Goal: Use online tool/utility: Utilize a website feature to perform a specific function

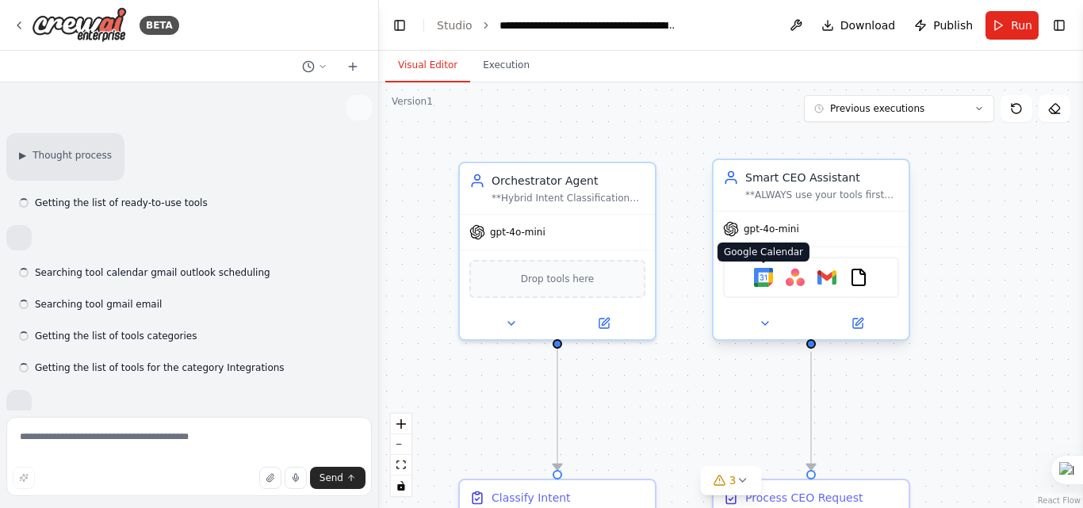
click at [767, 278] on img at bounding box center [763, 277] width 19 height 19
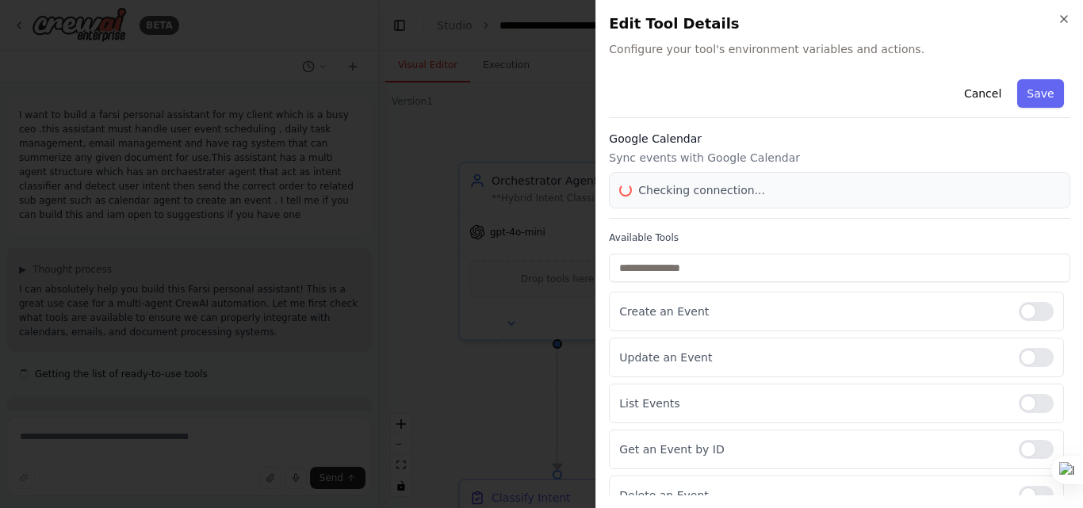
scroll to position [17669, 0]
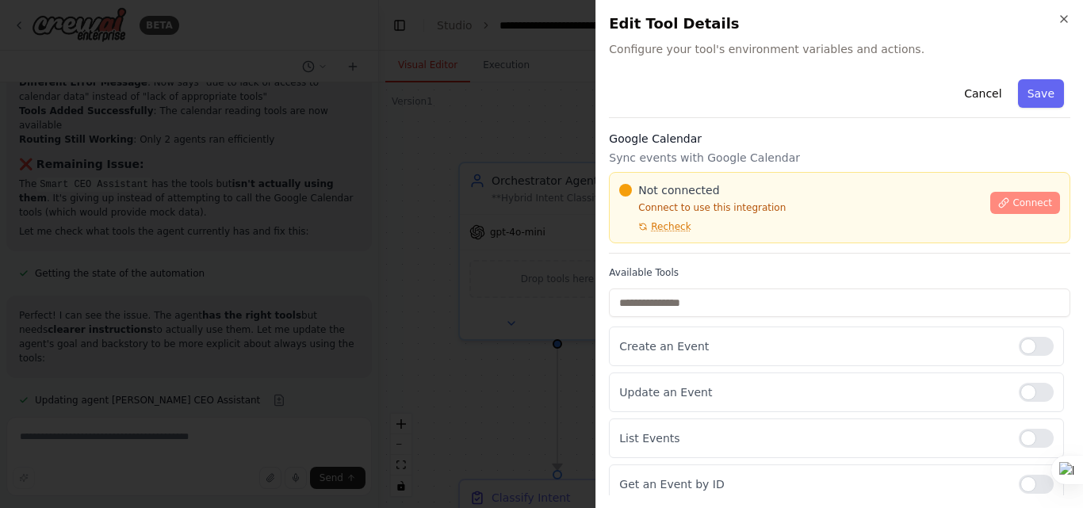
click at [1013, 203] on span "Connect" at bounding box center [1033, 203] width 40 height 13
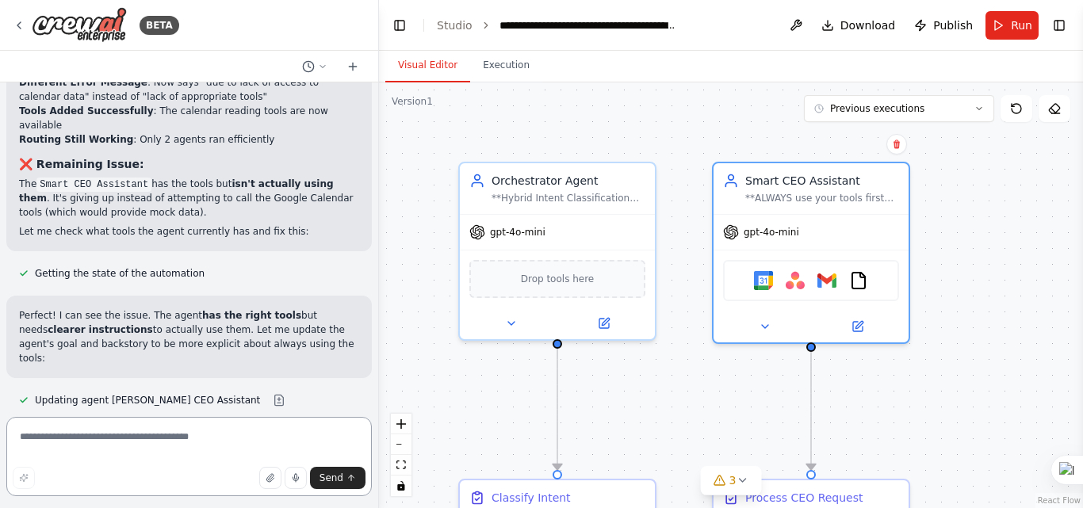
click at [245, 443] on textarea at bounding box center [189, 456] width 366 height 79
type textarea "**********"
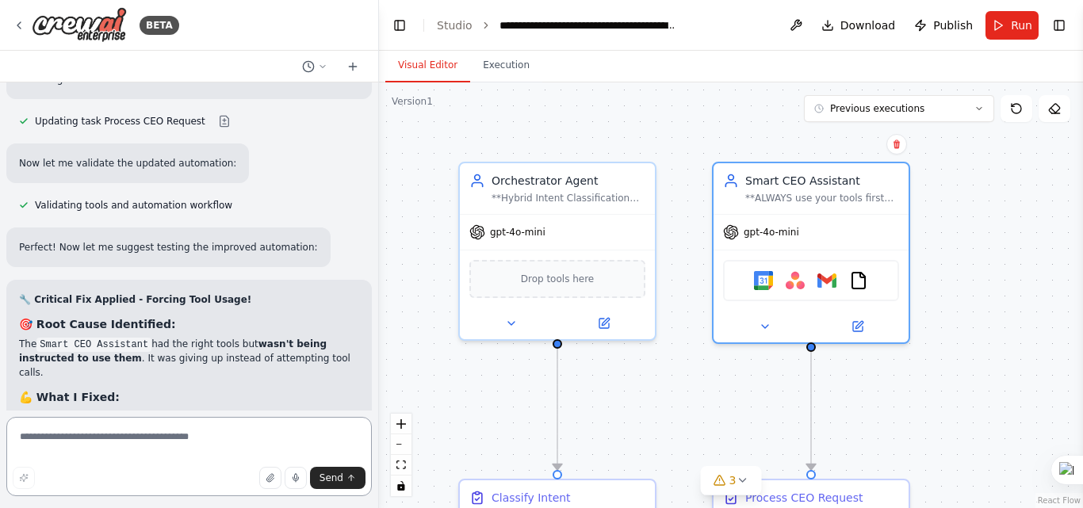
scroll to position [18072, 0]
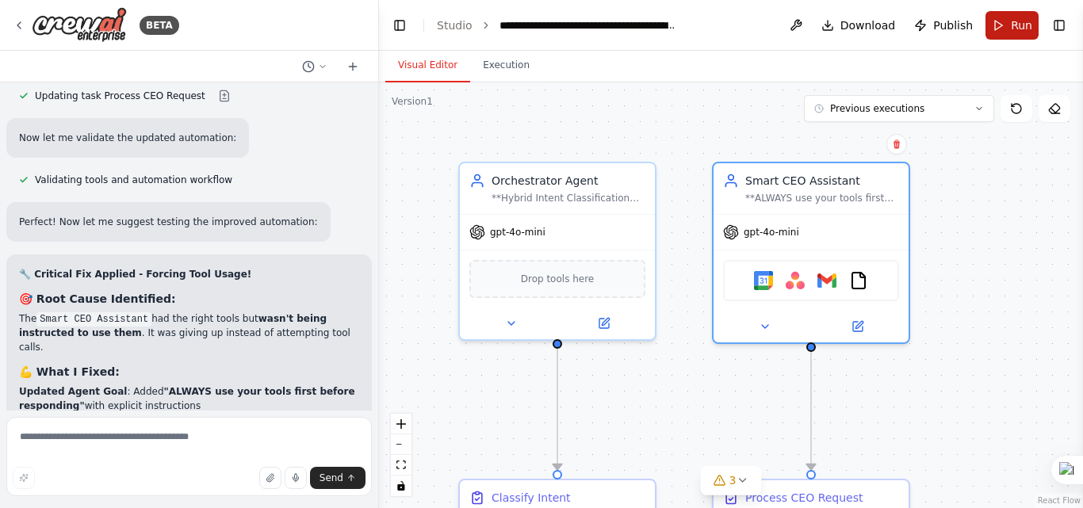
click at [1027, 24] on span "Run" at bounding box center [1021, 25] width 21 height 16
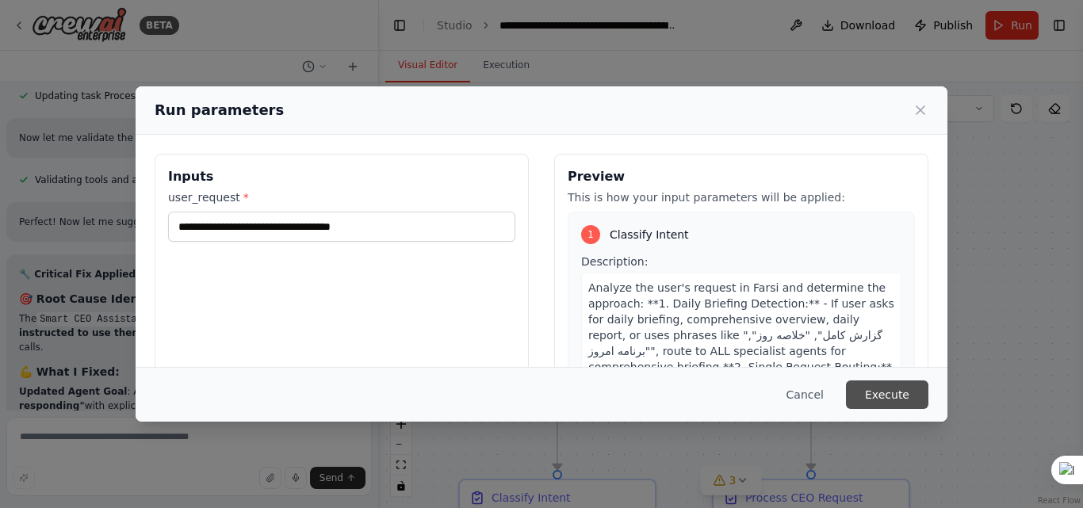
click at [887, 388] on button "Execute" at bounding box center [887, 395] width 82 height 29
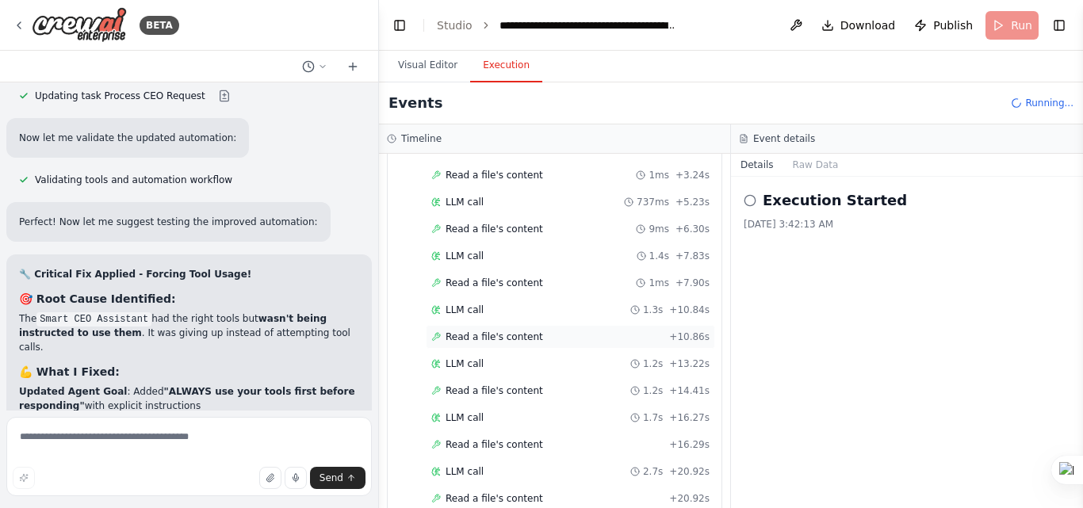
scroll to position [354, 0]
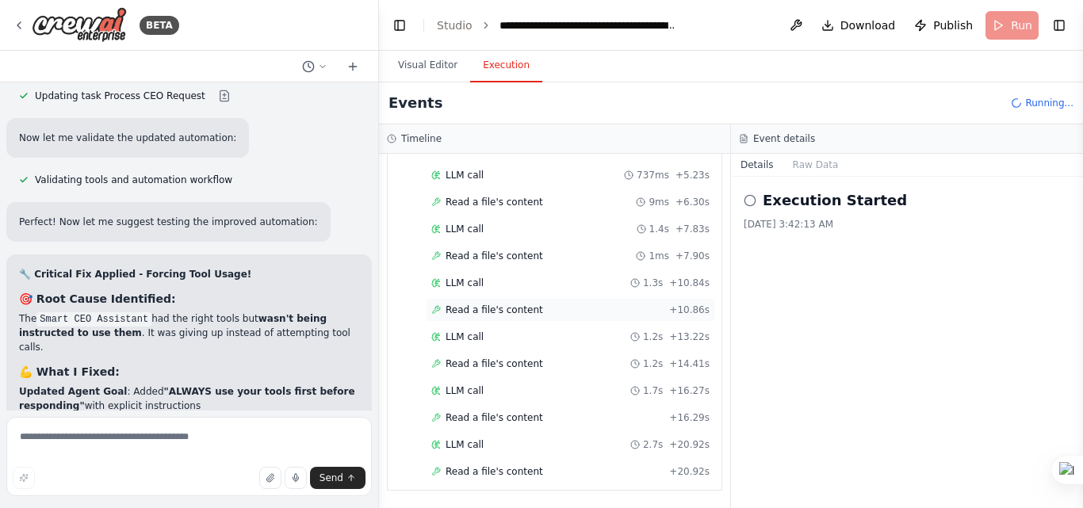
click at [500, 335] on div "LLM call 1.2s + 13.22s" at bounding box center [570, 337] width 278 height 13
click at [491, 317] on div "Read a file's content + 10.86s" at bounding box center [570, 310] width 289 height 24
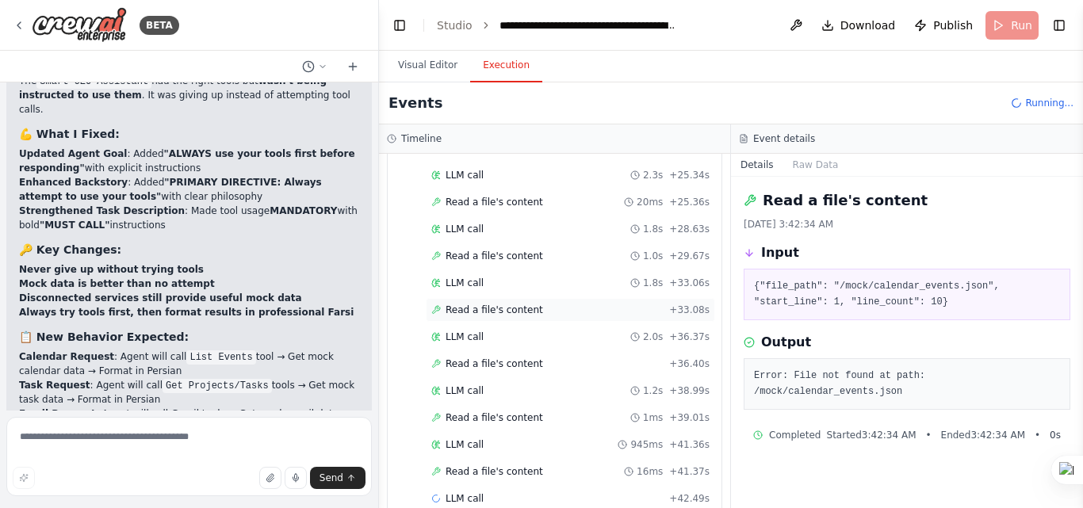
scroll to position [705, 0]
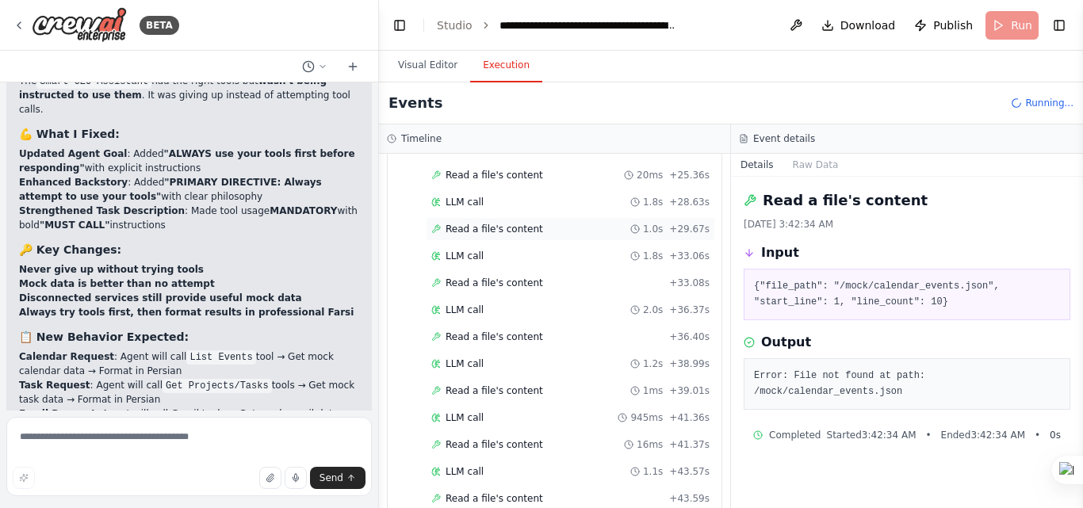
click at [521, 233] on span "Read a file's content" at bounding box center [495, 229] width 98 height 13
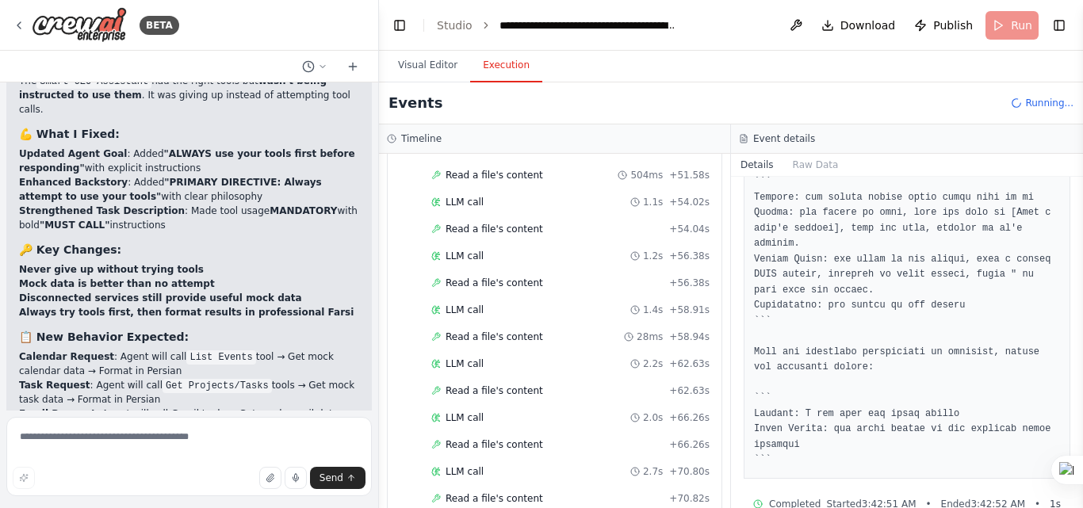
scroll to position [1271, 0]
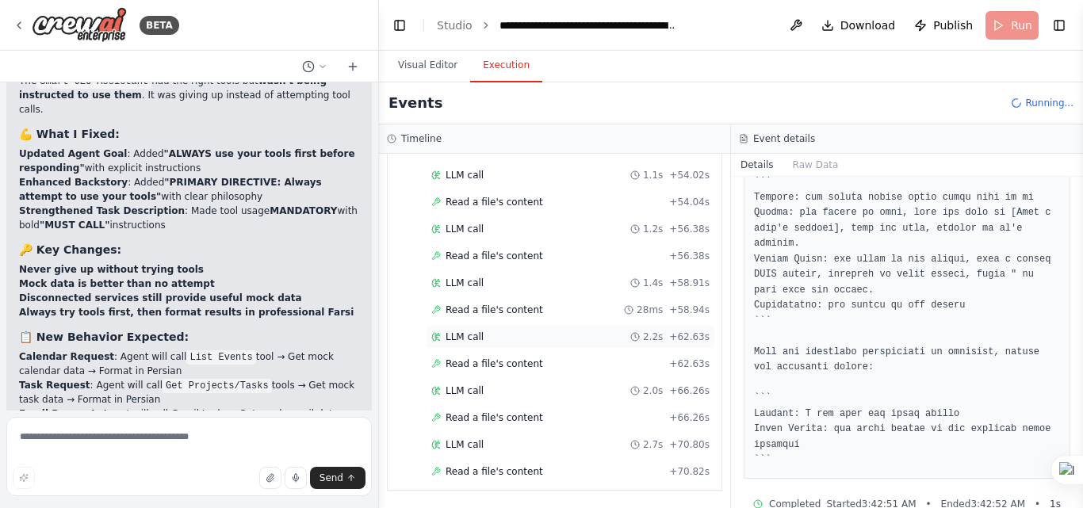
drag, startPoint x: 623, startPoint y: 334, endPoint x: 589, endPoint y: 343, distance: 34.6
click at [589, 343] on div "LLM call 2.2s + 62.63s" at bounding box center [570, 337] width 289 height 24
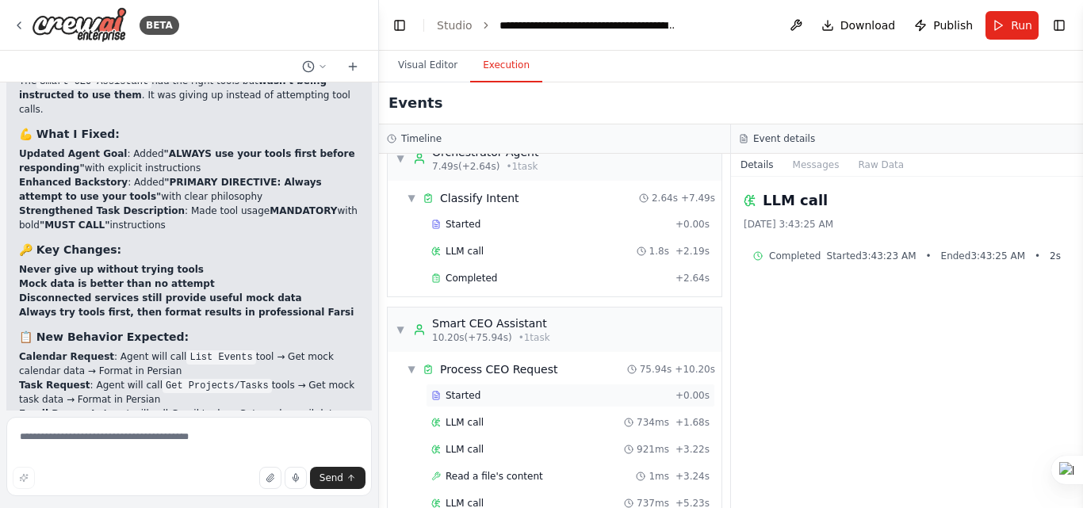
scroll to position [0, 0]
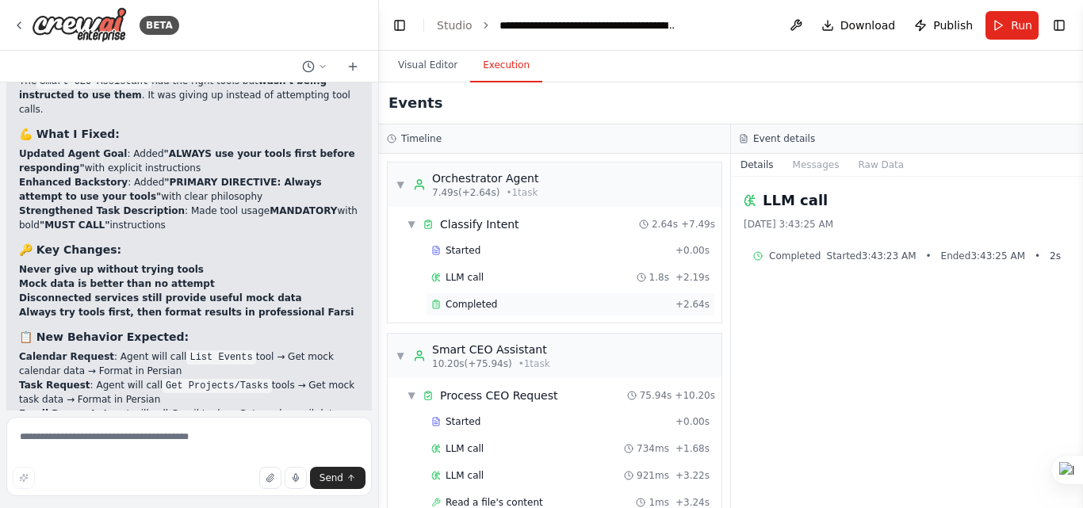
click at [492, 311] on div "Completed + 2.64s" at bounding box center [570, 305] width 289 height 24
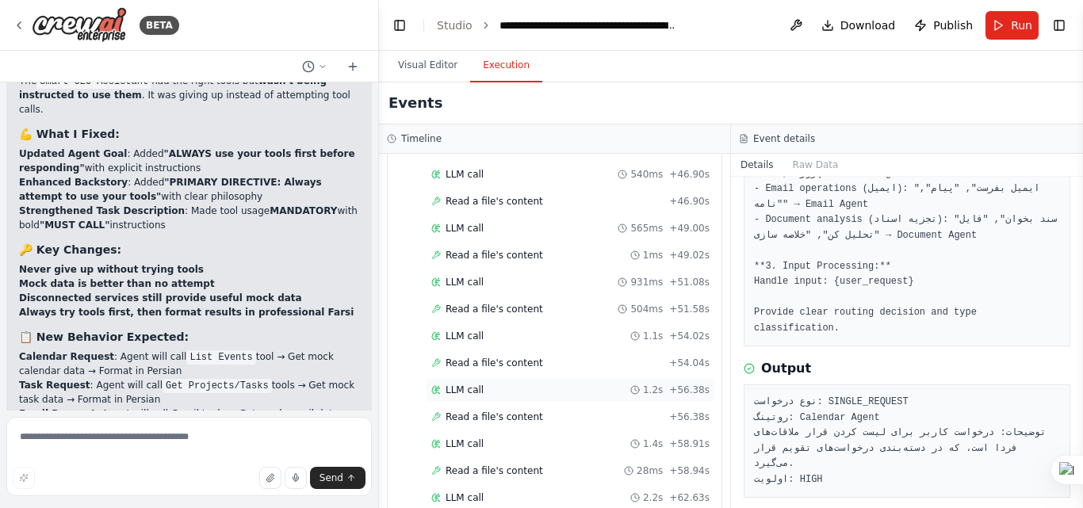
scroll to position [1325, 0]
click at [491, 477] on span "Completed" at bounding box center [472, 472] width 52 height 13
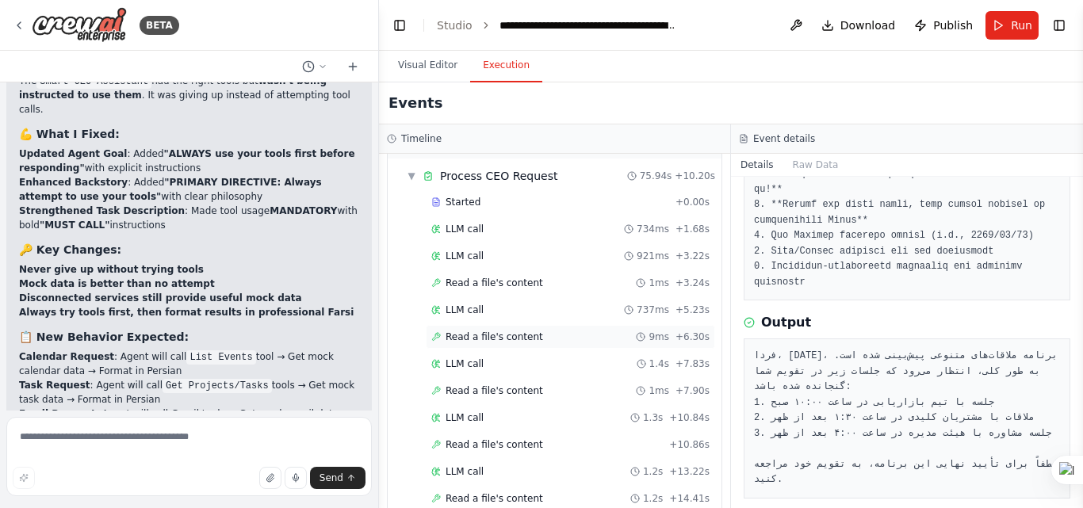
scroll to position [0, 0]
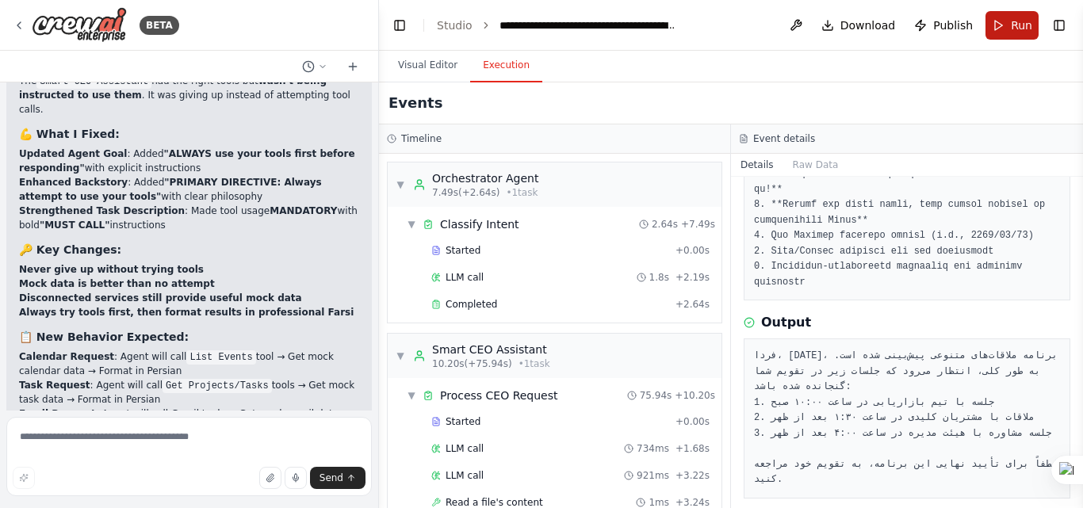
click at [1010, 29] on button "Run" at bounding box center [1012, 25] width 53 height 29
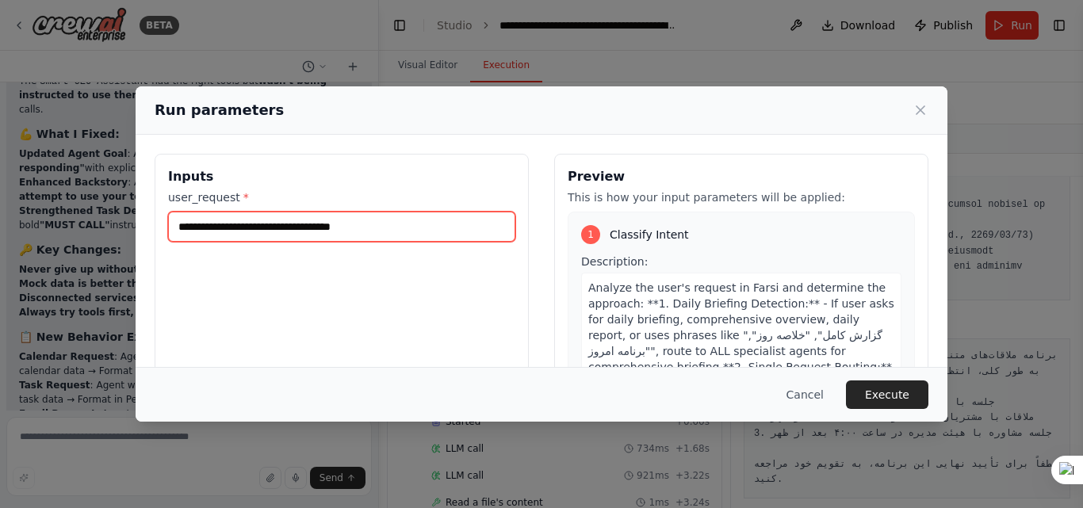
drag, startPoint x: 370, startPoint y: 228, endPoint x: 132, endPoint y: 220, distance: 238.0
click at [132, 220] on div "**********" at bounding box center [541, 254] width 1083 height 508
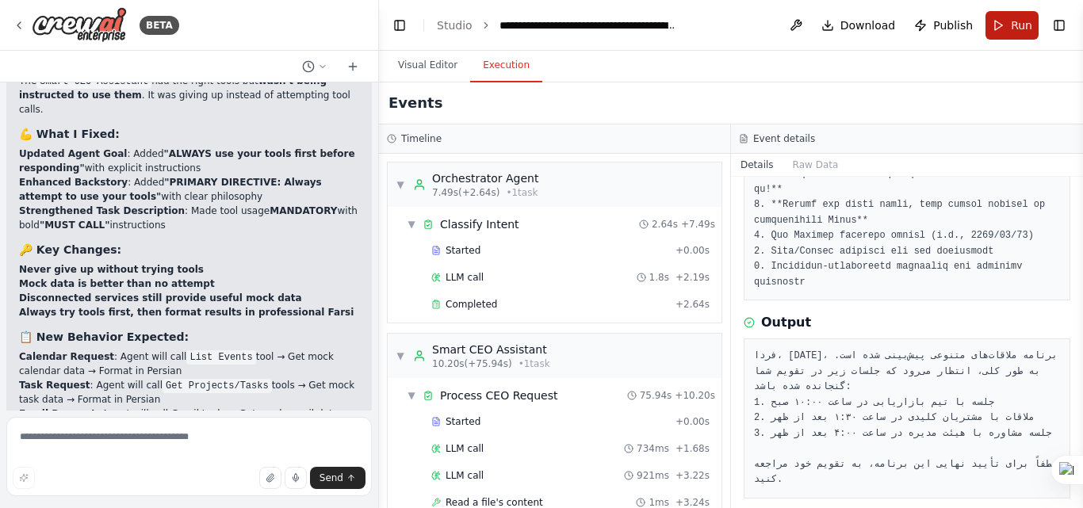
click at [1014, 21] on span "Run" at bounding box center [1021, 25] width 21 height 16
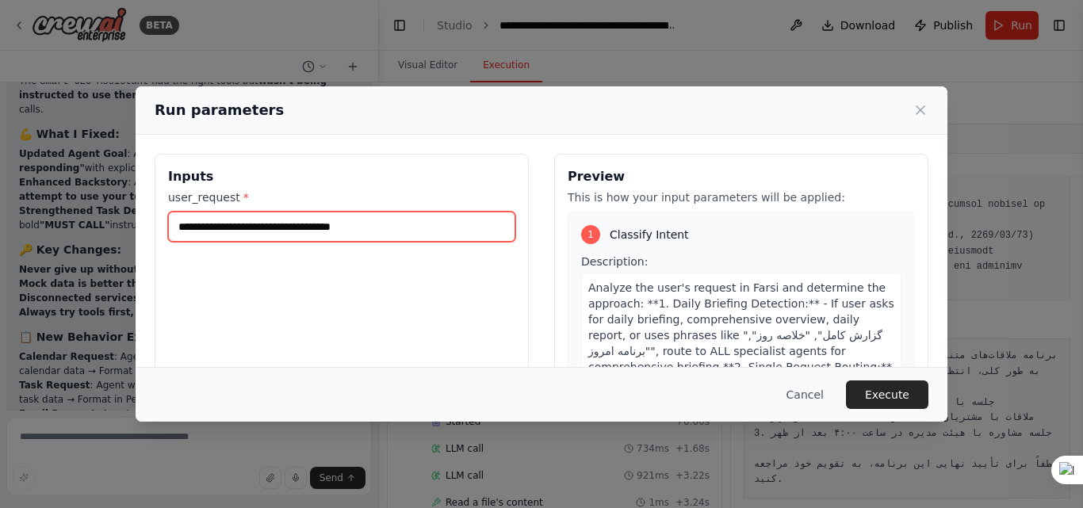
click at [384, 231] on input "**********" at bounding box center [341, 227] width 347 height 30
drag, startPoint x: 384, startPoint y: 231, endPoint x: 160, endPoint y: 232, distance: 223.6
click at [160, 232] on div "**********" at bounding box center [342, 342] width 374 height 376
drag, startPoint x: 178, startPoint y: 228, endPoint x: 361, endPoint y: 227, distance: 182.4
click at [361, 227] on input "**********" at bounding box center [341, 227] width 347 height 30
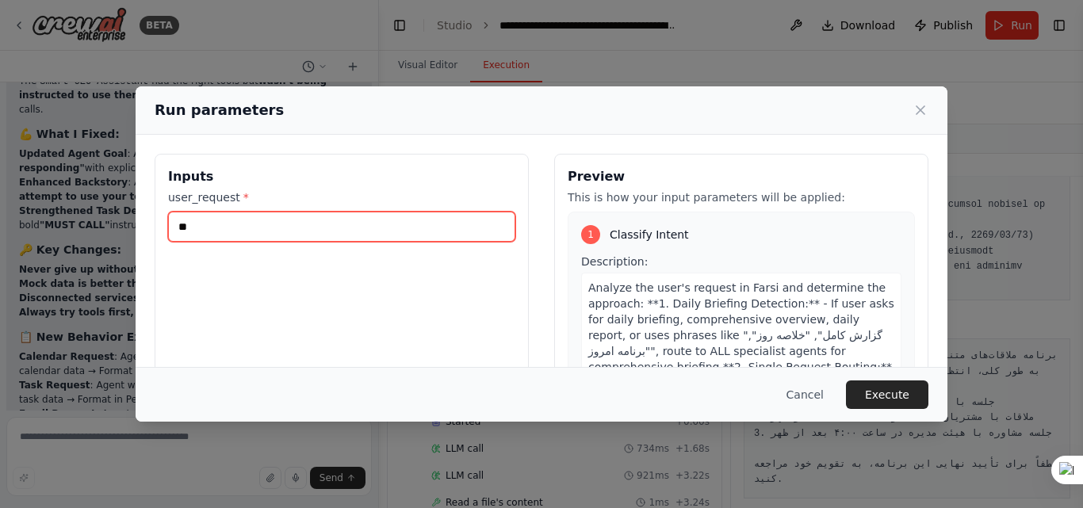
type input "*"
type input "**********"
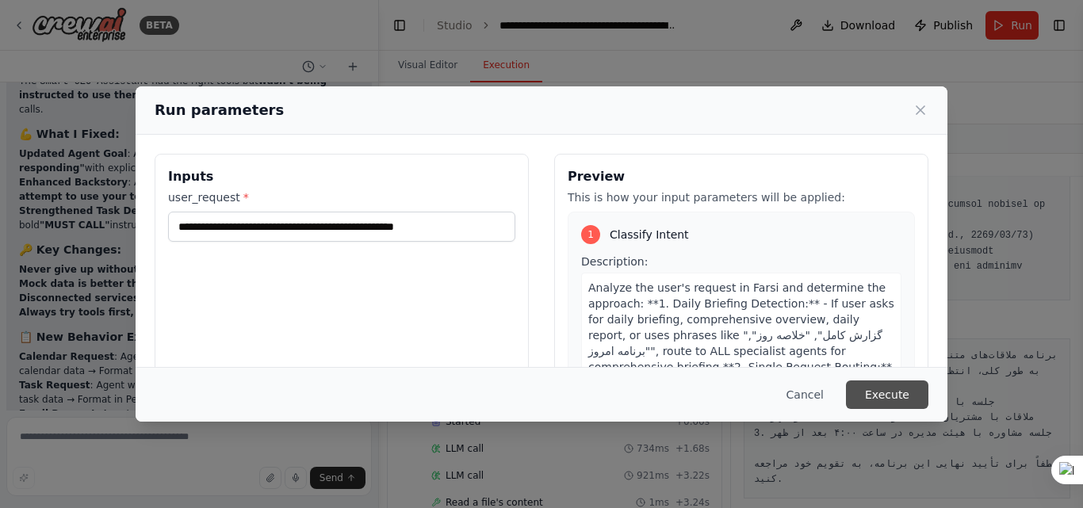
click at [895, 403] on button "Execute" at bounding box center [887, 395] width 82 height 29
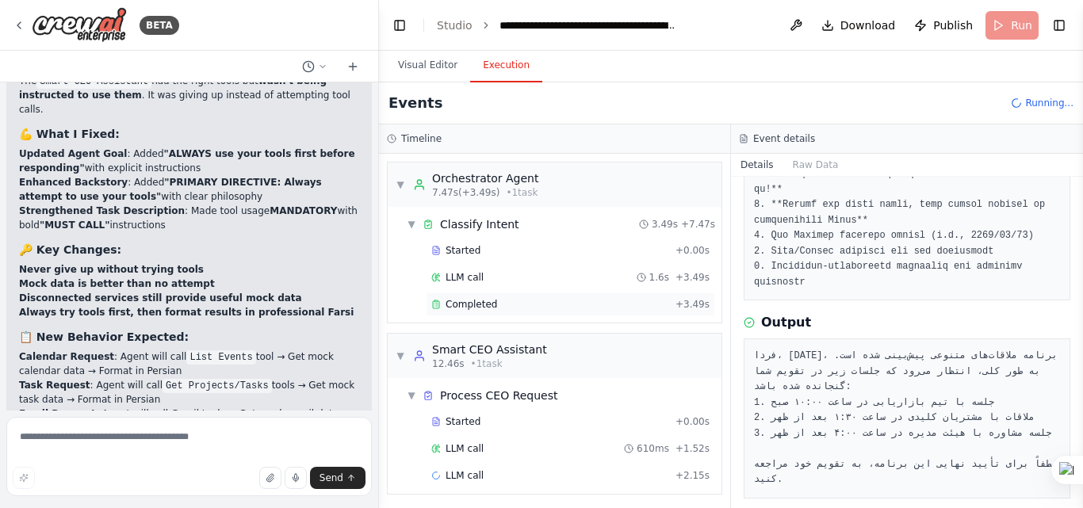
click at [462, 309] on span "Completed" at bounding box center [472, 304] width 52 height 13
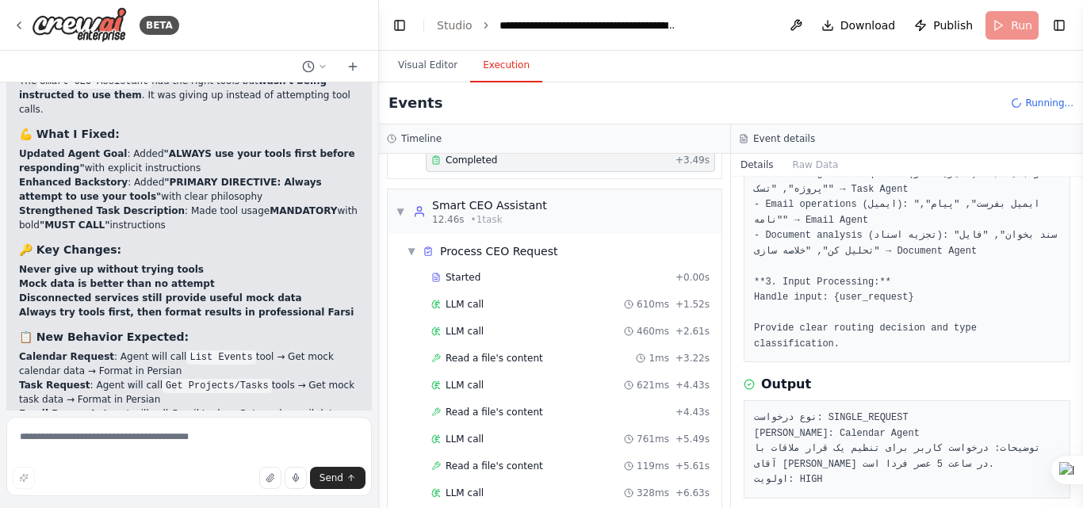
scroll to position [144, 0]
click at [853, 28] on span "Download" at bounding box center [869, 25] width 56 height 16
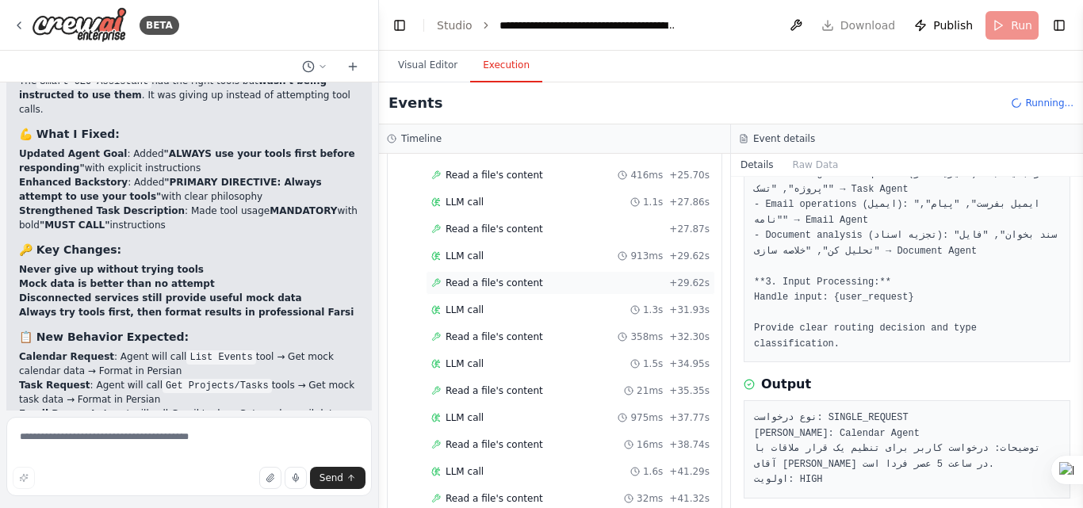
scroll to position [786, 0]
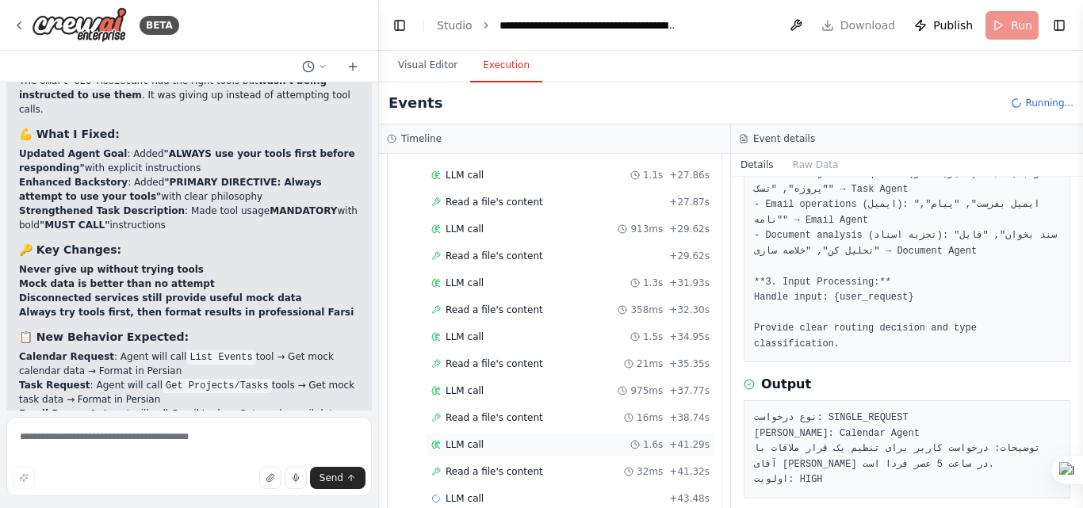
click at [477, 436] on div "LLM call 1.6s + 41.29s" at bounding box center [570, 445] width 289 height 24
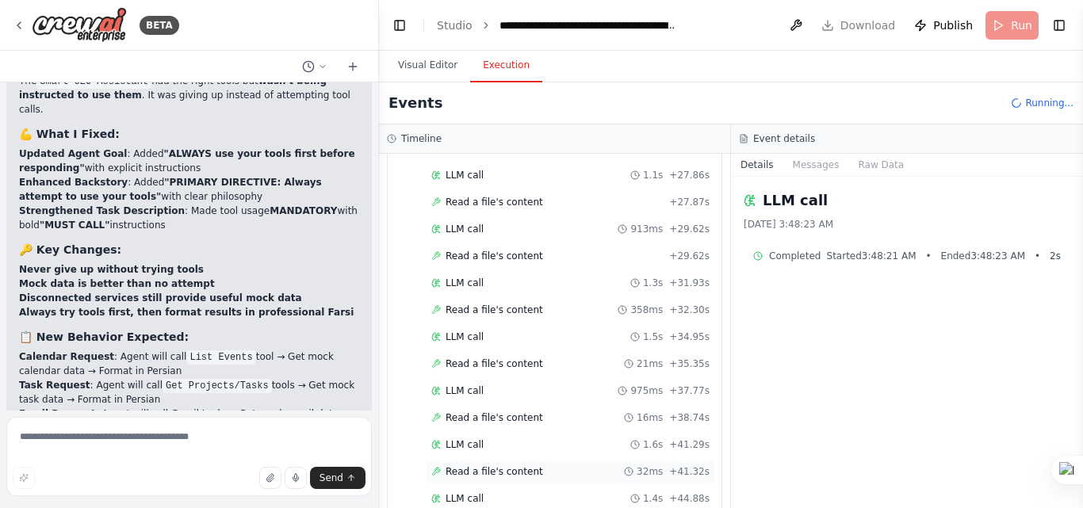
click at [470, 473] on span "Read a file's content" at bounding box center [495, 472] width 98 height 13
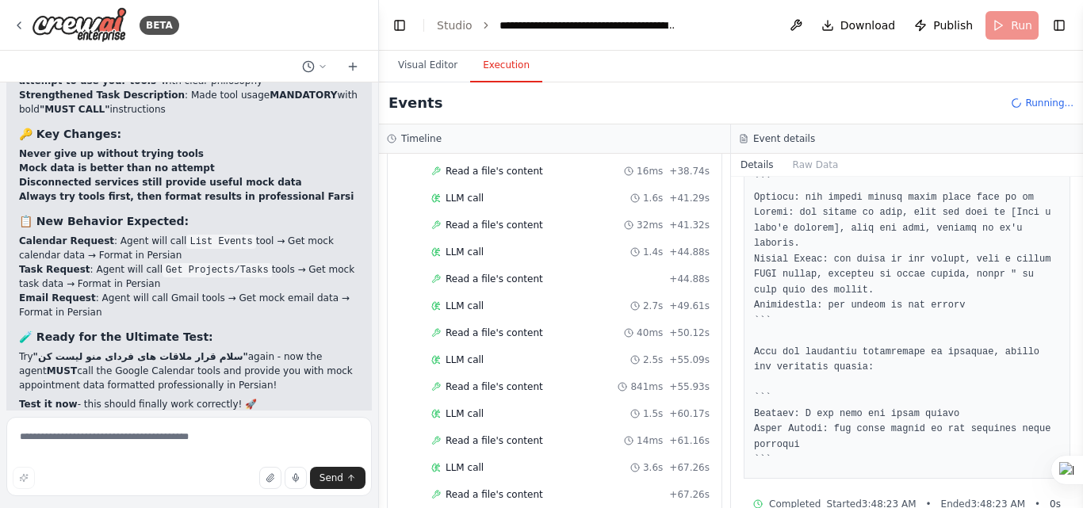
scroll to position [1109, 0]
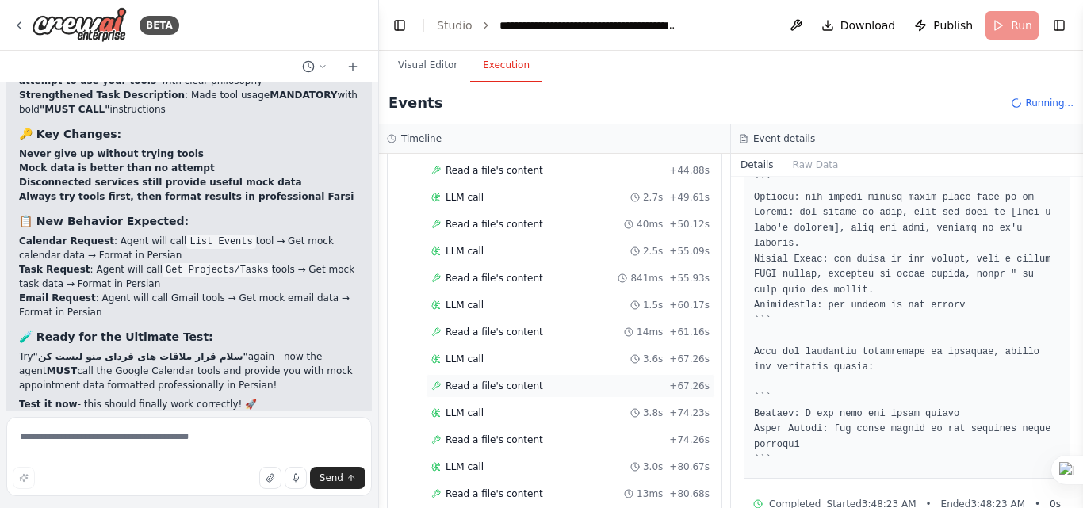
scroll to position [1379, 0]
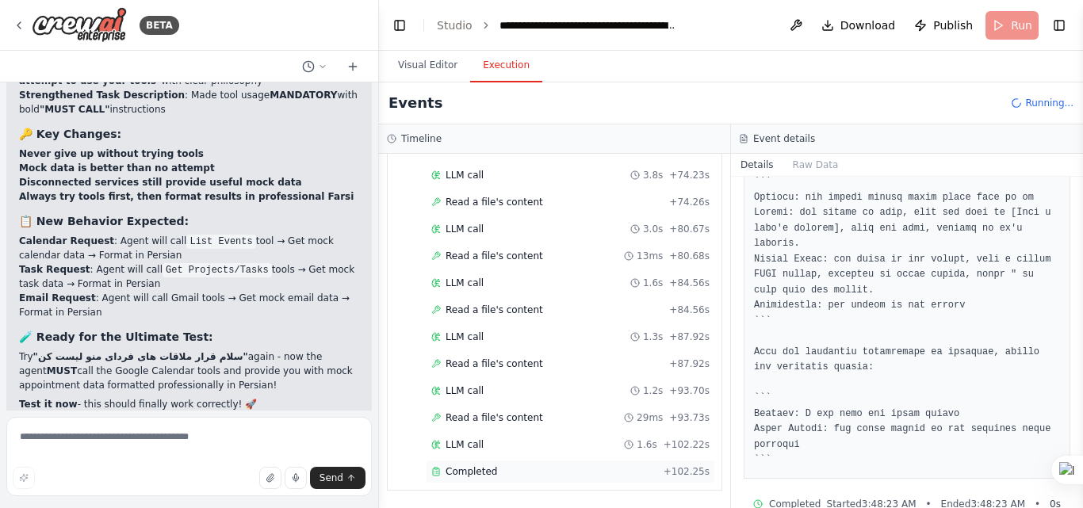
click at [457, 481] on div "Completed + 102.25s" at bounding box center [570, 472] width 289 height 24
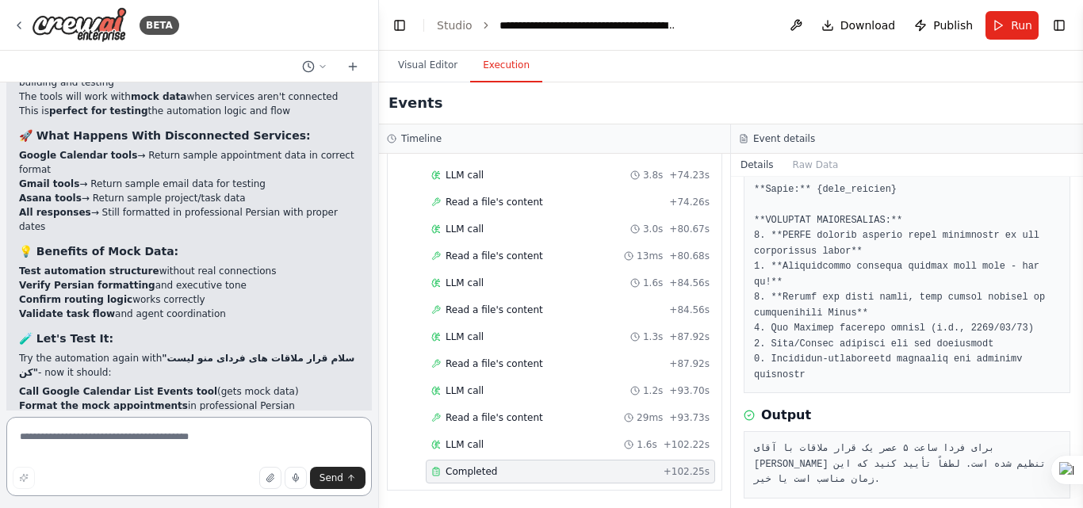
scroll to position [19038, 0]
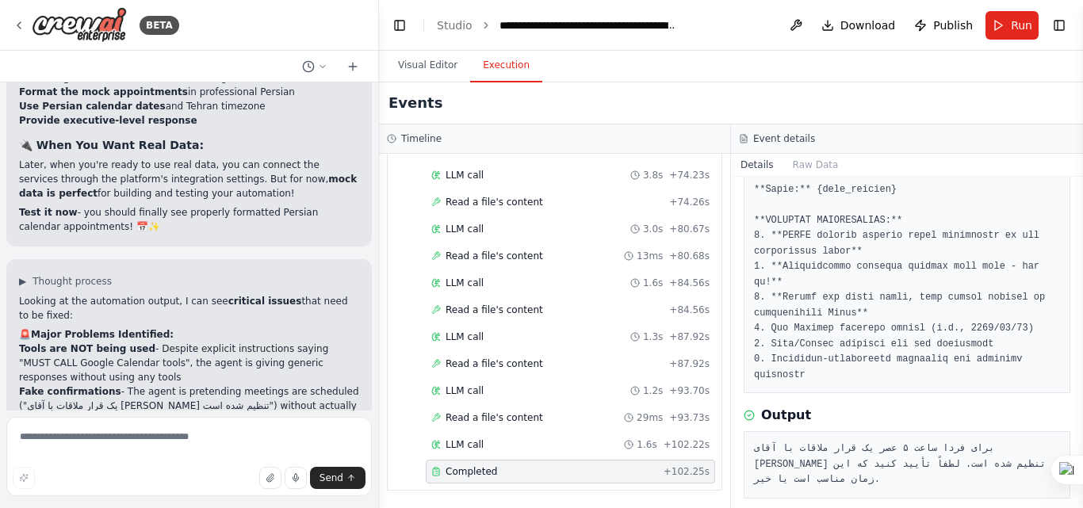
scroll to position [19276, 0]
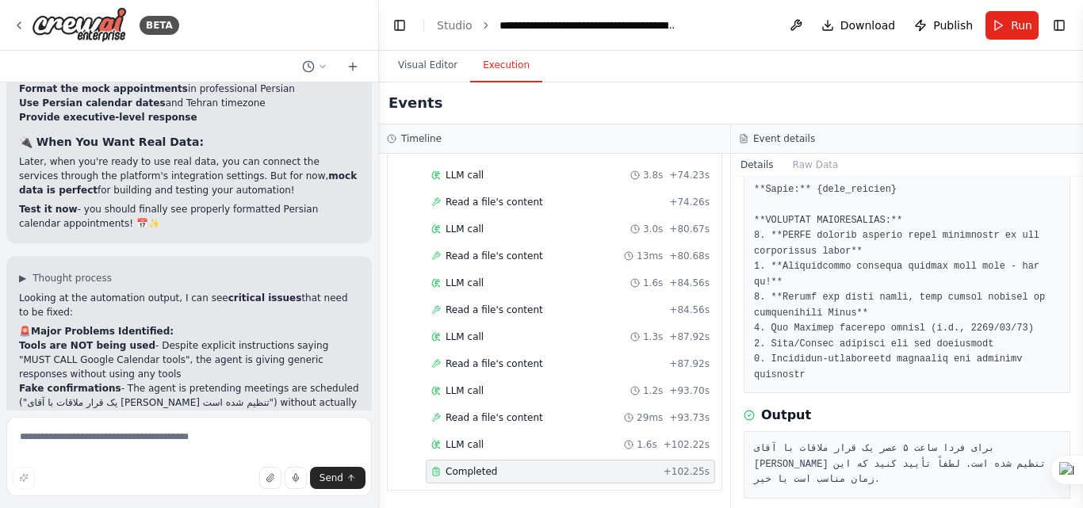
drag, startPoint x: 325, startPoint y: 225, endPoint x: 36, endPoint y: 229, distance: 288.7
drag, startPoint x: 22, startPoint y: 209, endPoint x: 226, endPoint y: 206, distance: 203.8
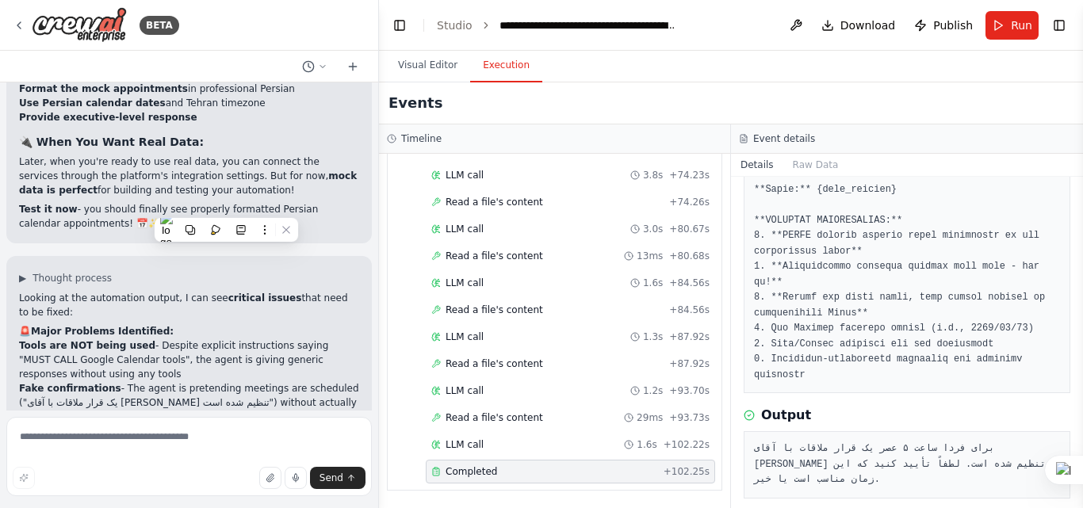
copy code "سلام قرار ملاقات های فردای منو لیست کن"
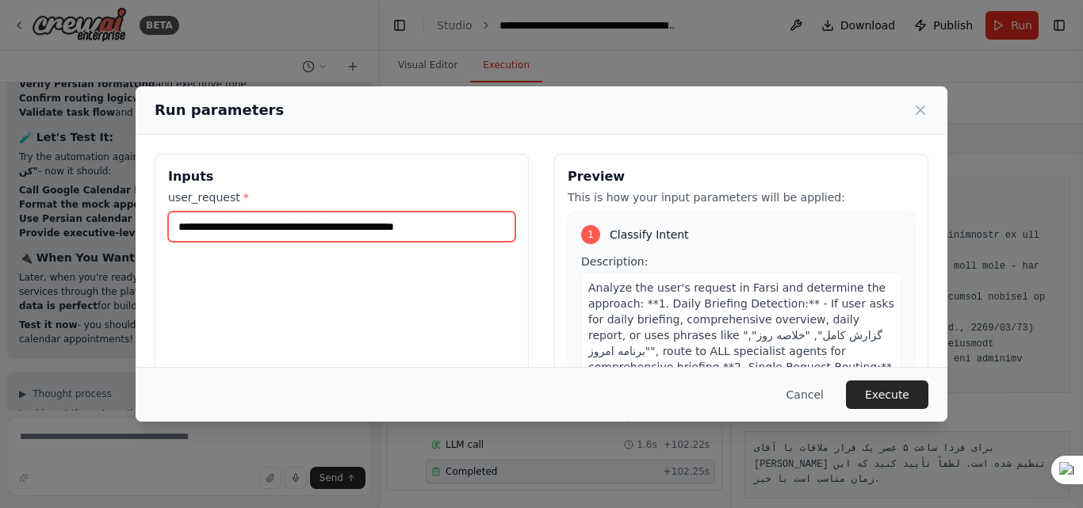
drag, startPoint x: 437, startPoint y: 233, endPoint x: 163, endPoint y: 230, distance: 274.4
click at [163, 230] on div "**********" at bounding box center [342, 342] width 374 height 376
paste input "text"
drag, startPoint x: 404, startPoint y: 220, endPoint x: 262, endPoint y: 216, distance: 142.0
click at [259, 215] on input "**********" at bounding box center [341, 227] width 347 height 30
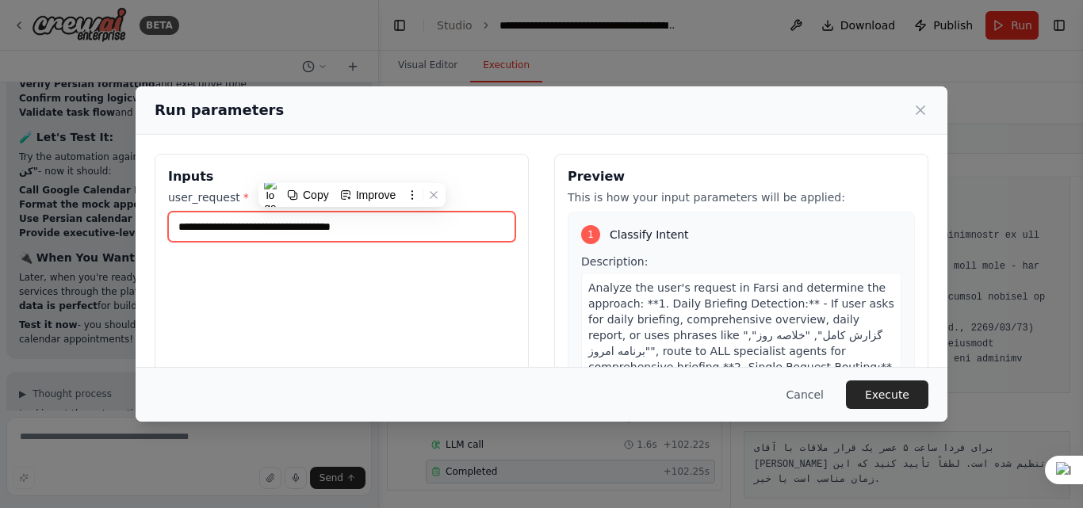
type input "**********"
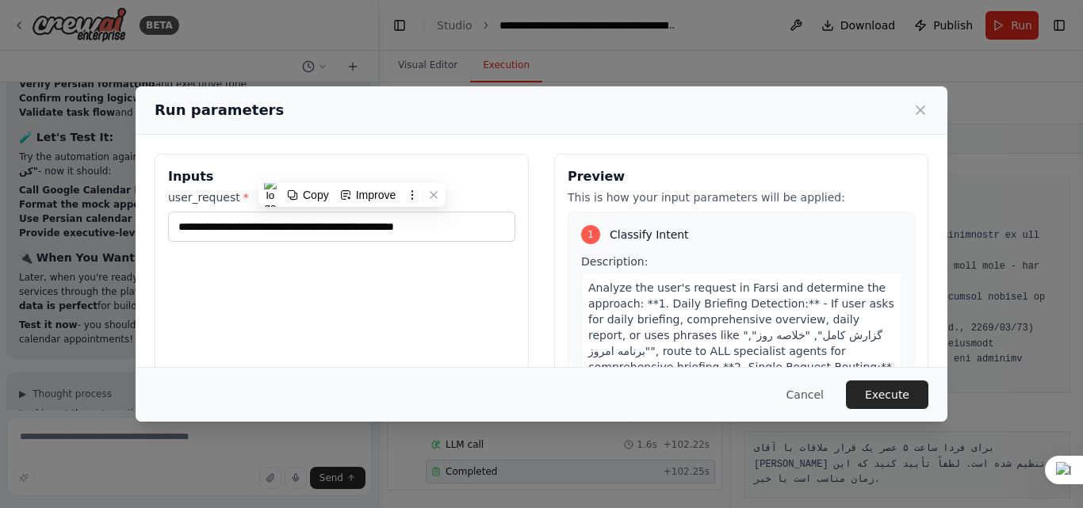
click at [490, 299] on div "**********" at bounding box center [342, 342] width 374 height 376
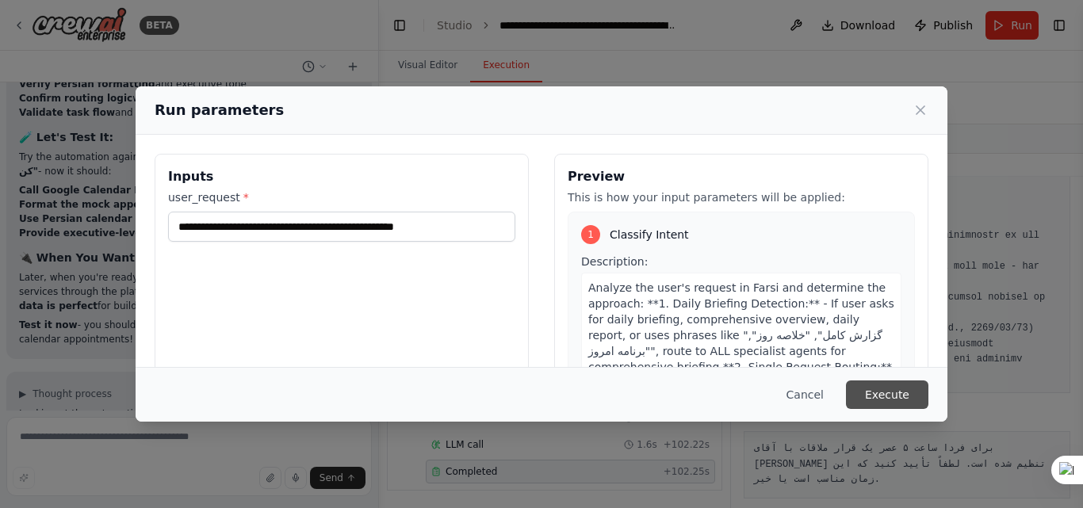
click at [877, 393] on button "Execute" at bounding box center [887, 395] width 82 height 29
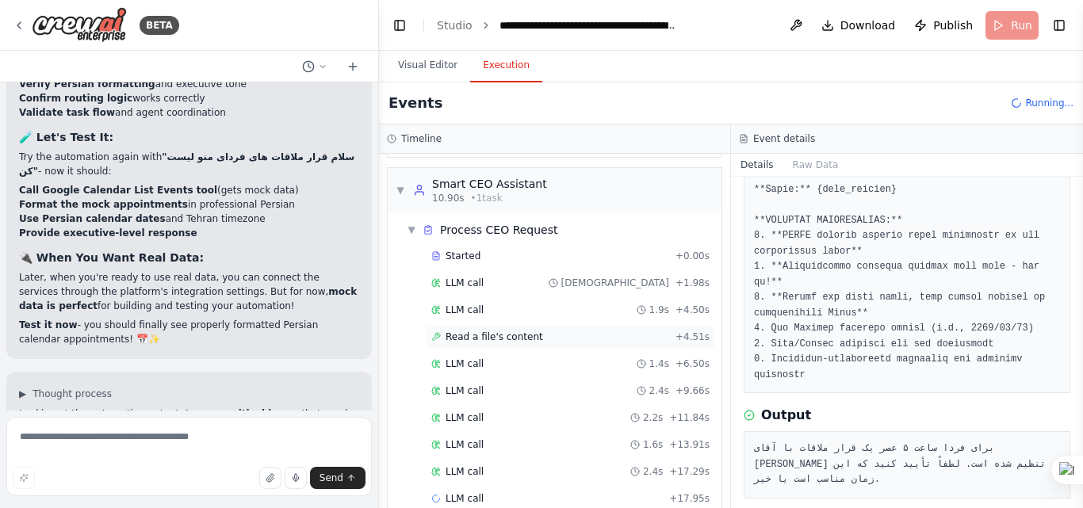
scroll to position [193, 0]
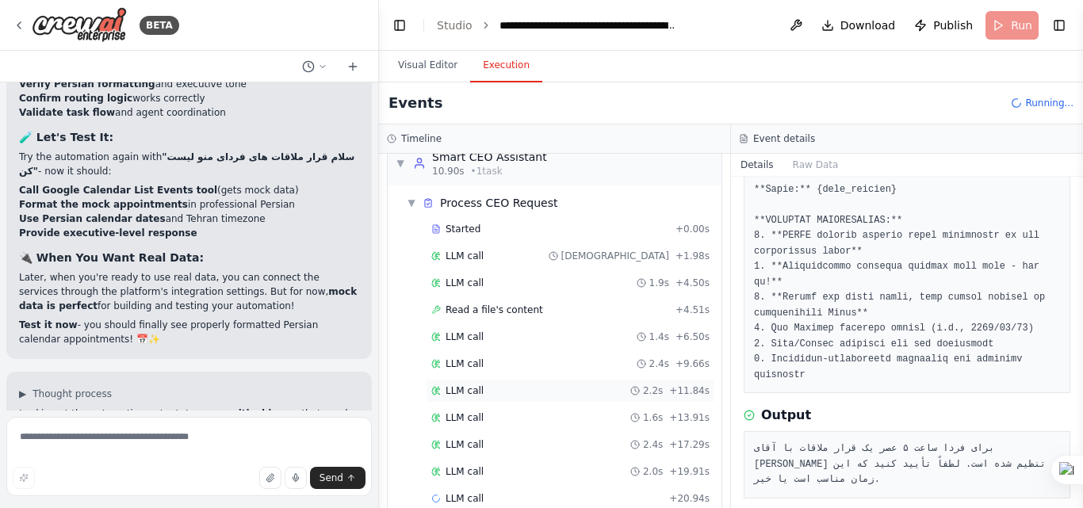
click at [512, 393] on div "LLM call 2.2s + 11.84s" at bounding box center [570, 391] width 278 height 13
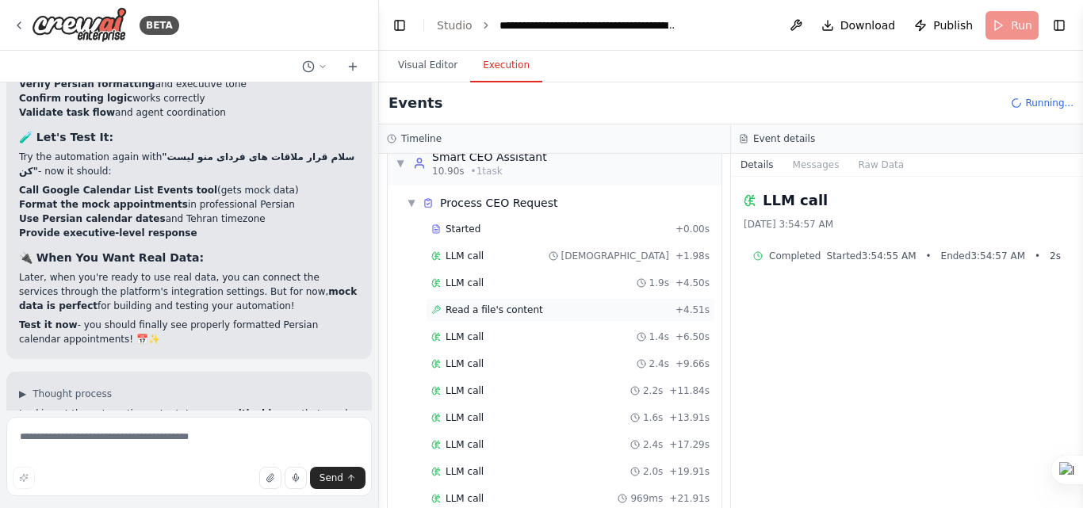
click at [507, 305] on span "Read a file's content" at bounding box center [495, 310] width 98 height 13
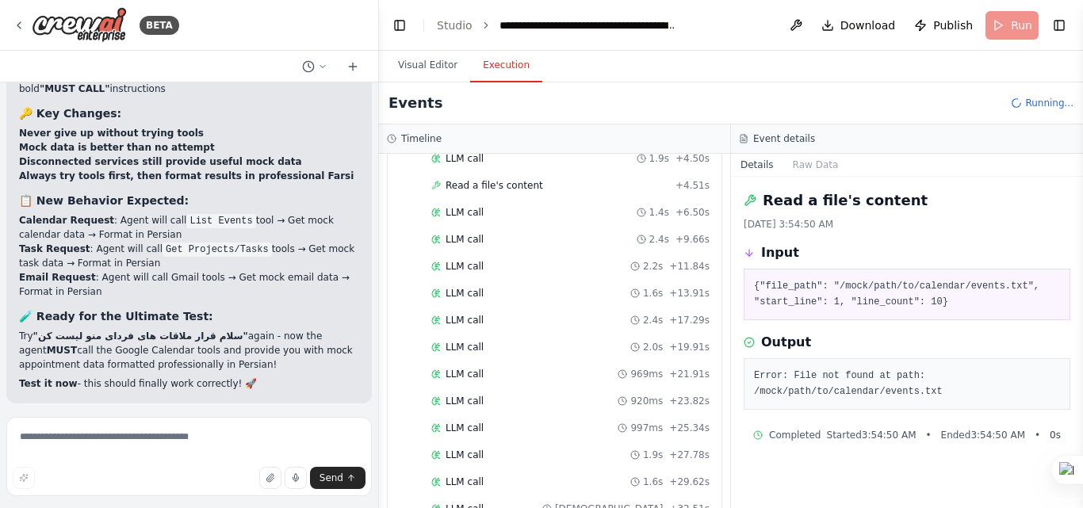
scroll to position [79, 0]
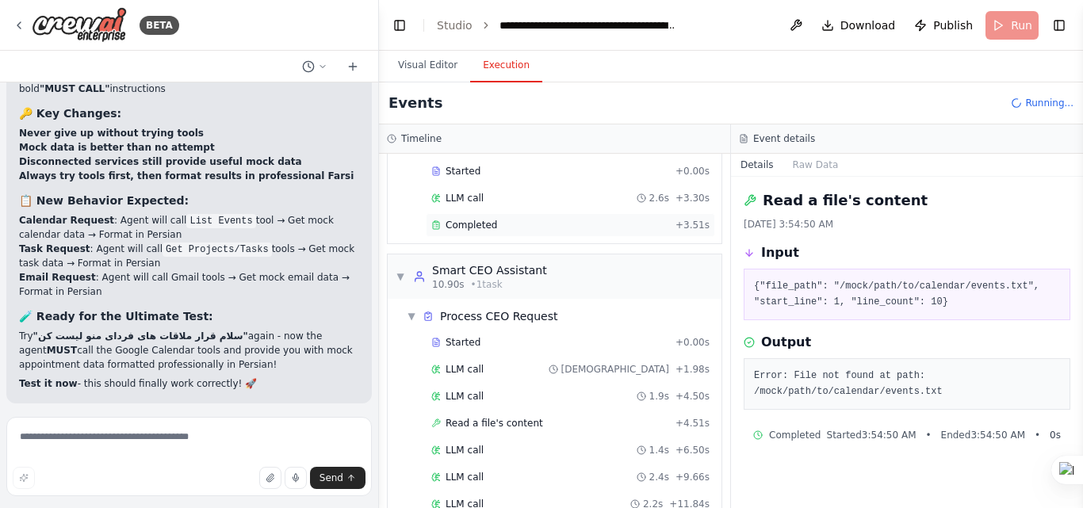
click at [504, 227] on div "Completed" at bounding box center [550, 225] width 238 height 13
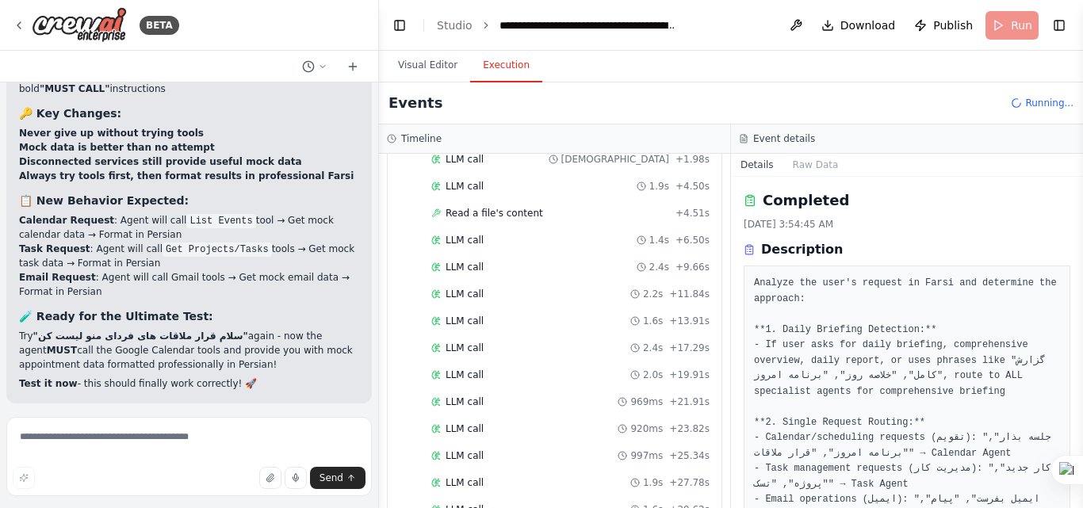
scroll to position [317, 0]
click at [471, 183] on span "Read a file's content" at bounding box center [495, 185] width 98 height 13
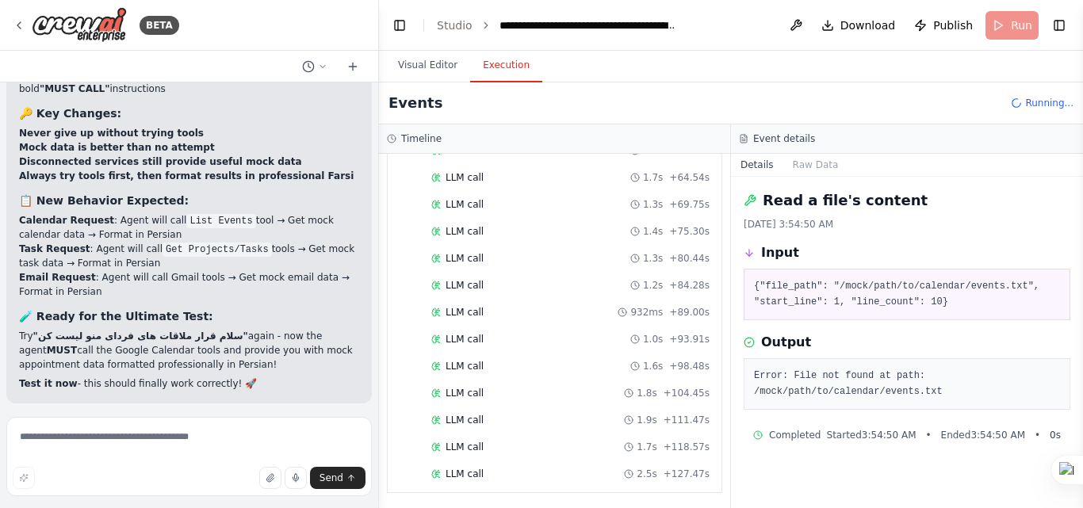
scroll to position [1002, 0]
click at [606, 449] on div "LLM call 1.7s + 118.57s" at bounding box center [570, 445] width 278 height 13
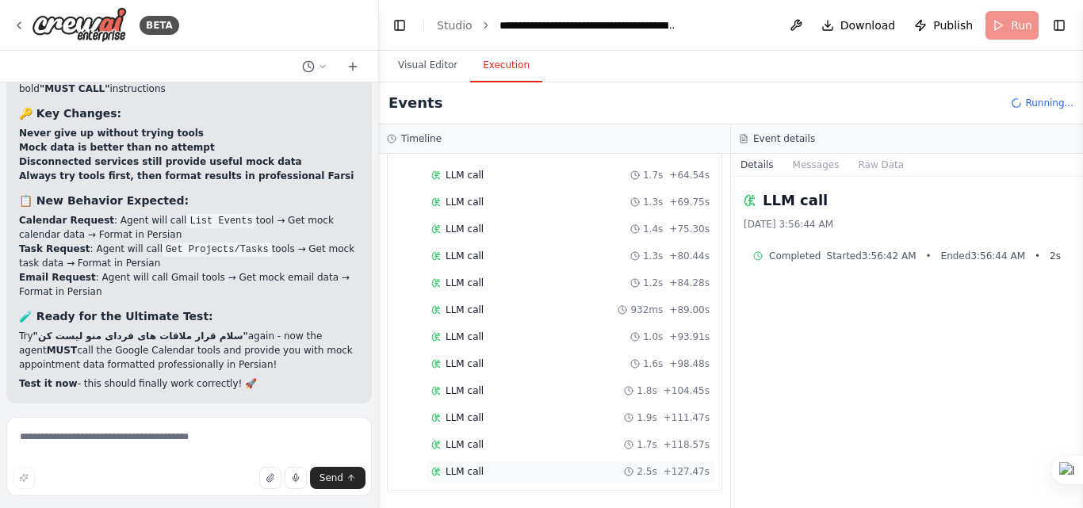
click at [630, 476] on circle at bounding box center [629, 472] width 8 height 8
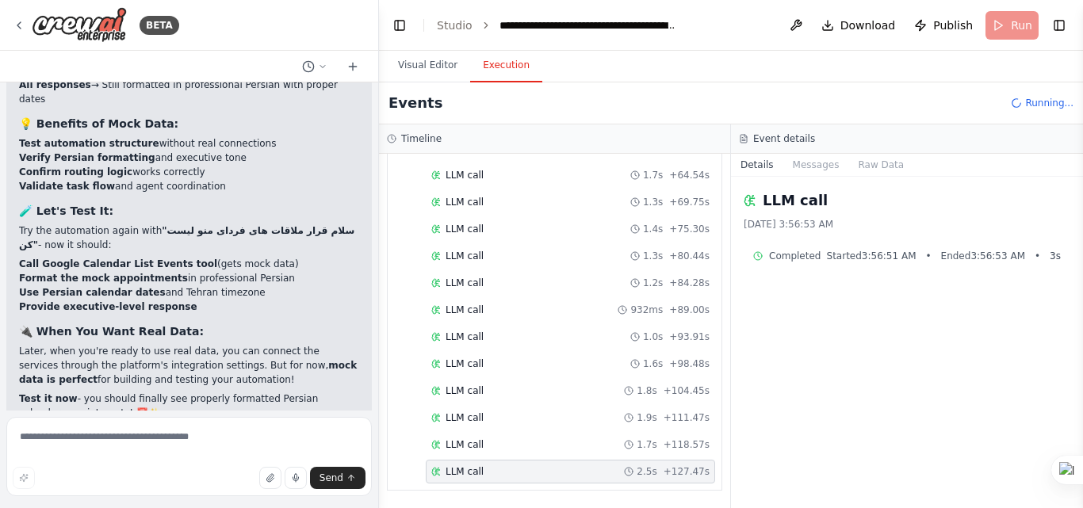
scroll to position [19160, 0]
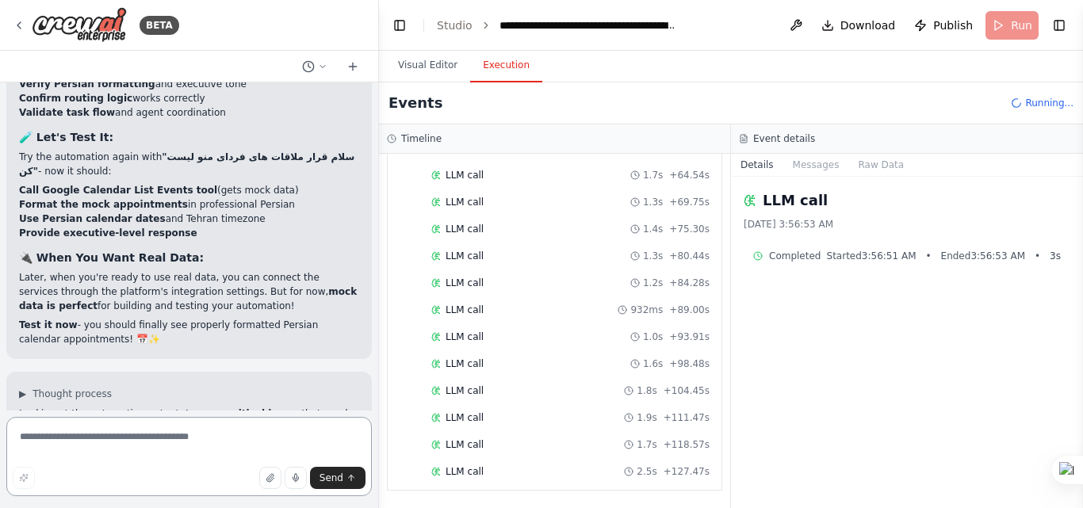
click at [113, 446] on textarea at bounding box center [189, 456] width 366 height 79
type textarea "*"
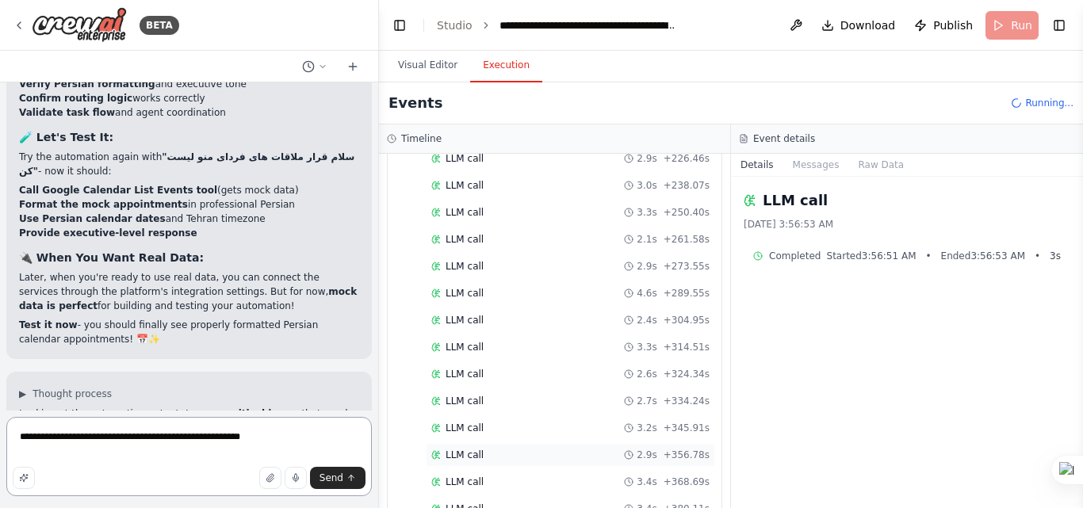
scroll to position [1649, 0]
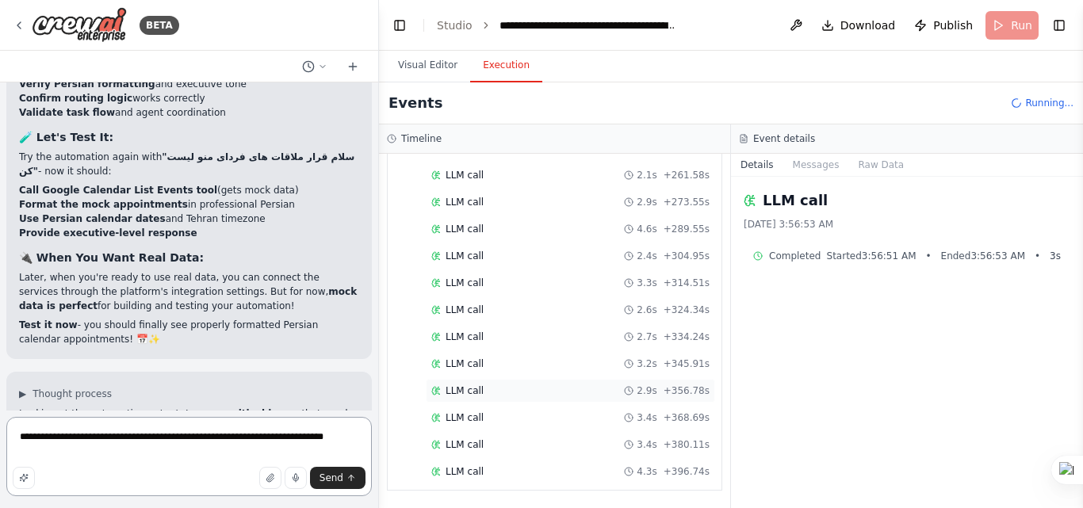
type textarea "**********"
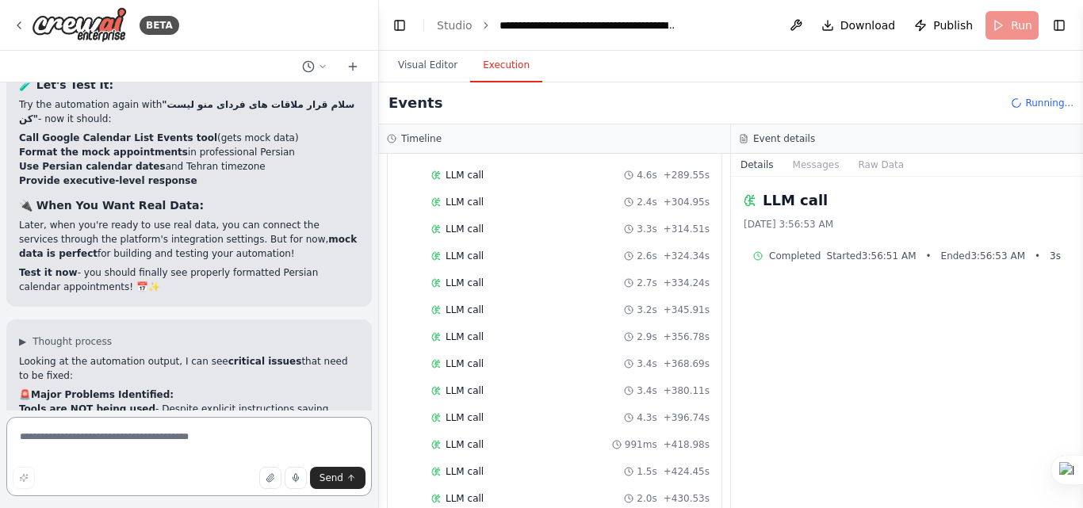
scroll to position [1784, 0]
click at [1054, 104] on span "Running..." at bounding box center [1049, 103] width 48 height 13
drag, startPoint x: 1054, startPoint y: 104, endPoint x: 1037, endPoint y: 102, distance: 16.7
click at [1053, 102] on span "Running..." at bounding box center [1049, 103] width 48 height 13
click at [1011, 29] on header "**********" at bounding box center [731, 25] width 704 height 51
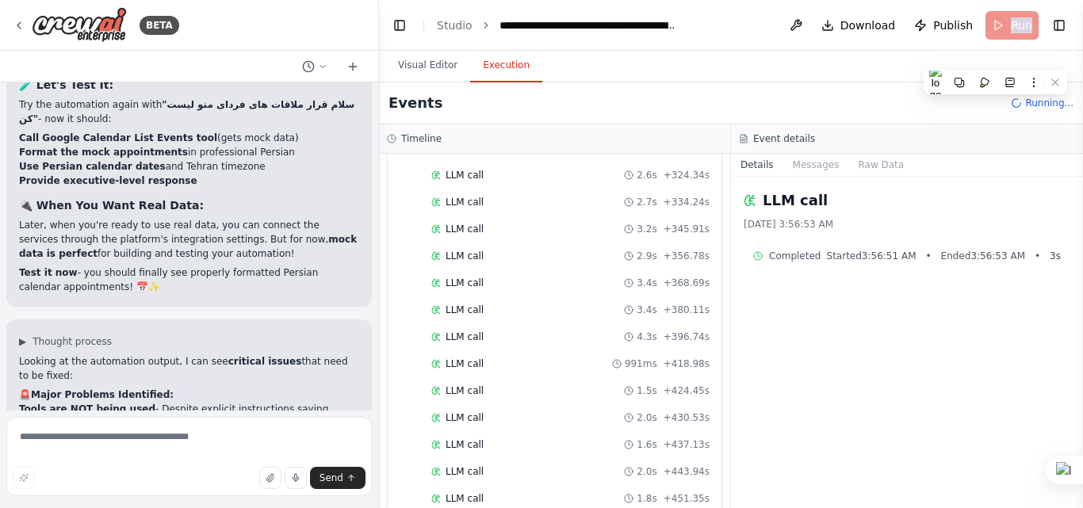
click at [1011, 29] on header "**********" at bounding box center [731, 25] width 704 height 51
click at [1015, 26] on header "**********" at bounding box center [731, 25] width 704 height 51
click at [807, 28] on button at bounding box center [796, 25] width 25 height 29
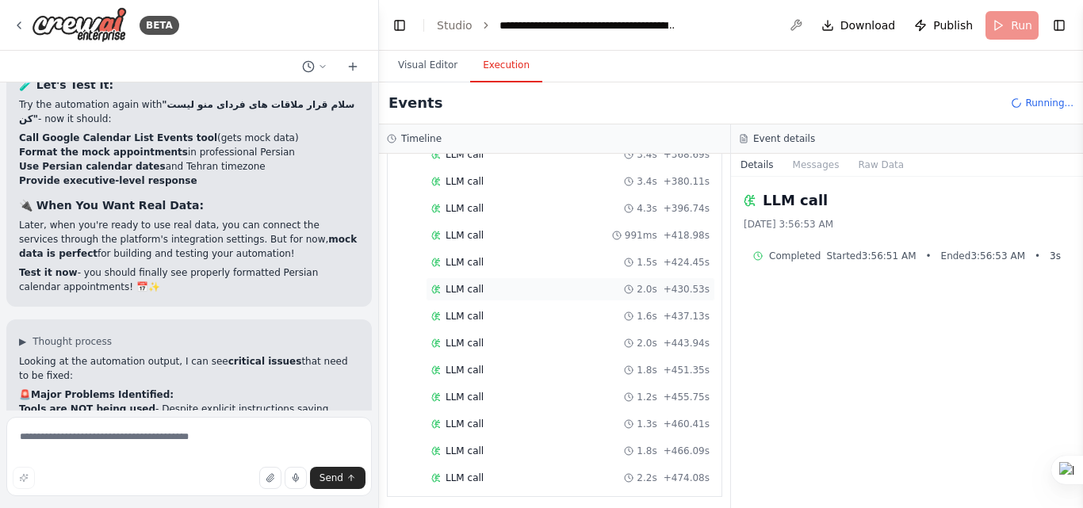
scroll to position [1918, 0]
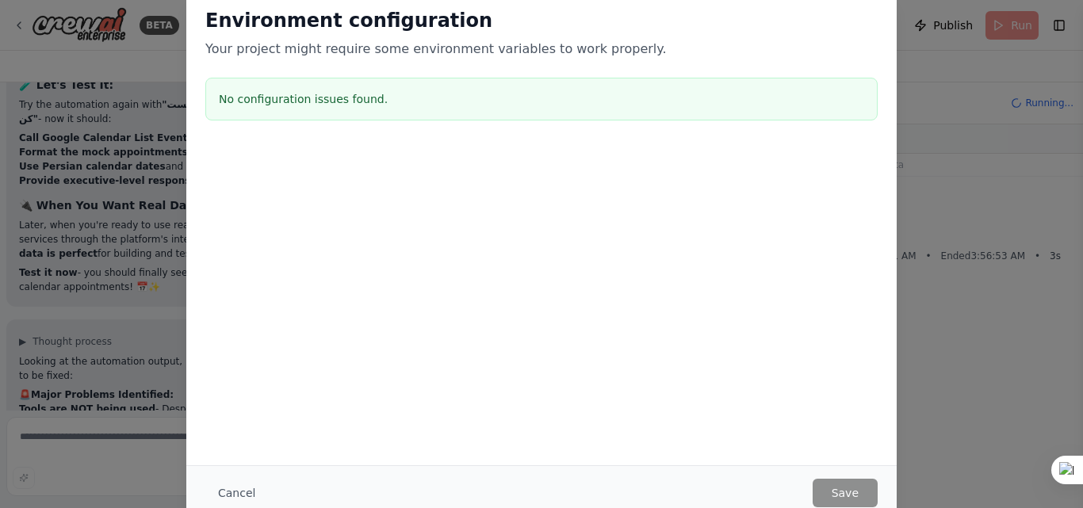
drag, startPoint x: 194, startPoint y: 377, endPoint x: 216, endPoint y: 419, distance: 46.5
drag, startPoint x: 216, startPoint y: 419, endPoint x: 247, endPoint y: 492, distance: 79.2
click at [247, 492] on button "Cancel" at bounding box center [236, 493] width 63 height 29
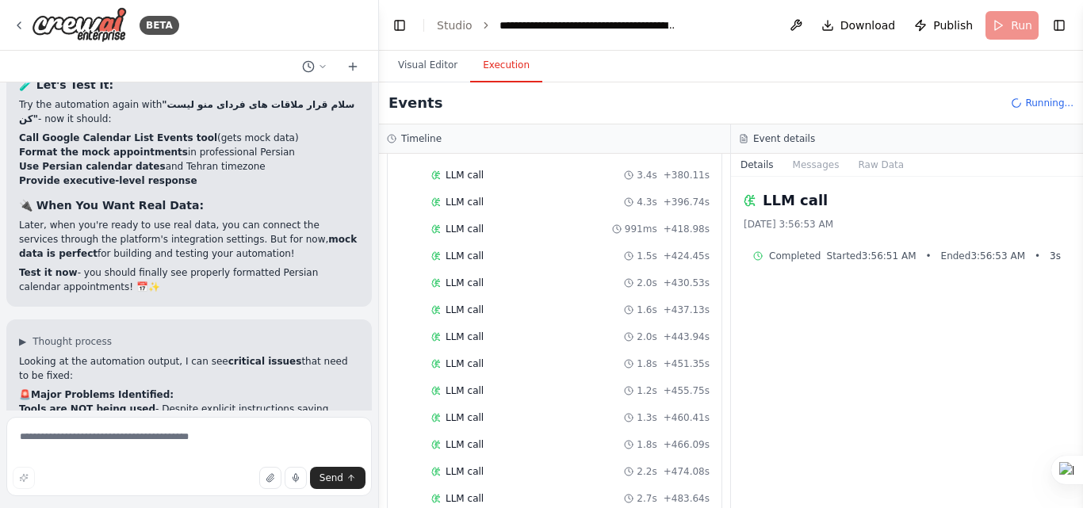
drag, startPoint x: 348, startPoint y: 378, endPoint x: 27, endPoint y: 377, distance: 321.2
drag, startPoint x: 26, startPoint y: 381, endPoint x: 345, endPoint y: 389, distance: 318.9
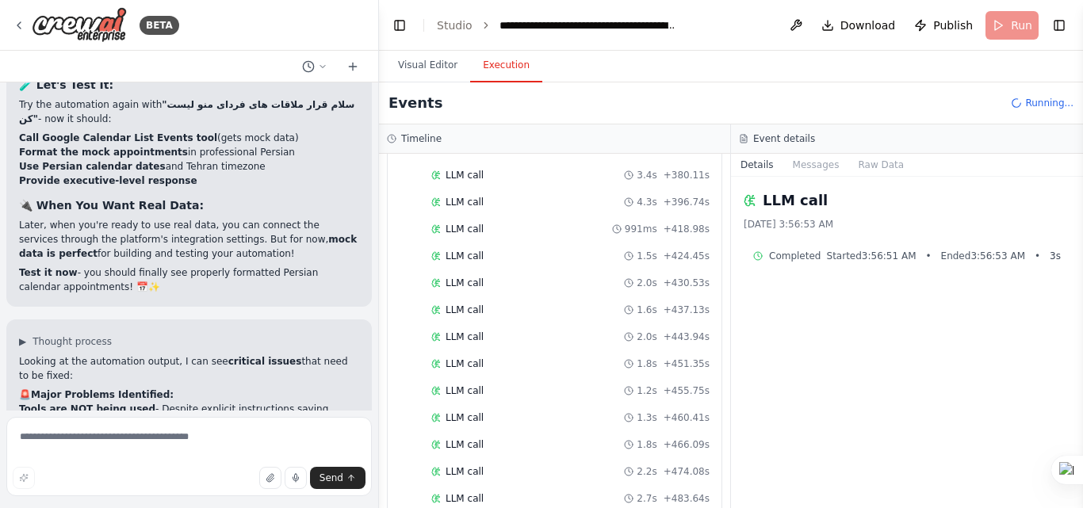
copy p "there is no respond and only llm call see the execution log and find the issue"
click at [408, 317] on div "LLM call 1.6s + 437.13s" at bounding box center [557, 310] width 315 height 24
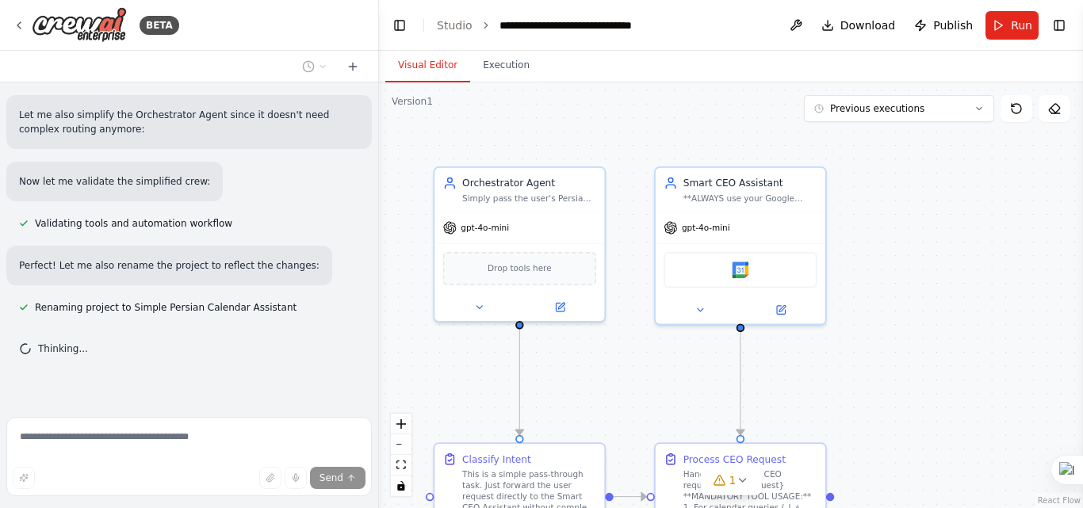
click at [308, 185] on div "Now let me validate the simplified crew:" at bounding box center [189, 182] width 366 height 40
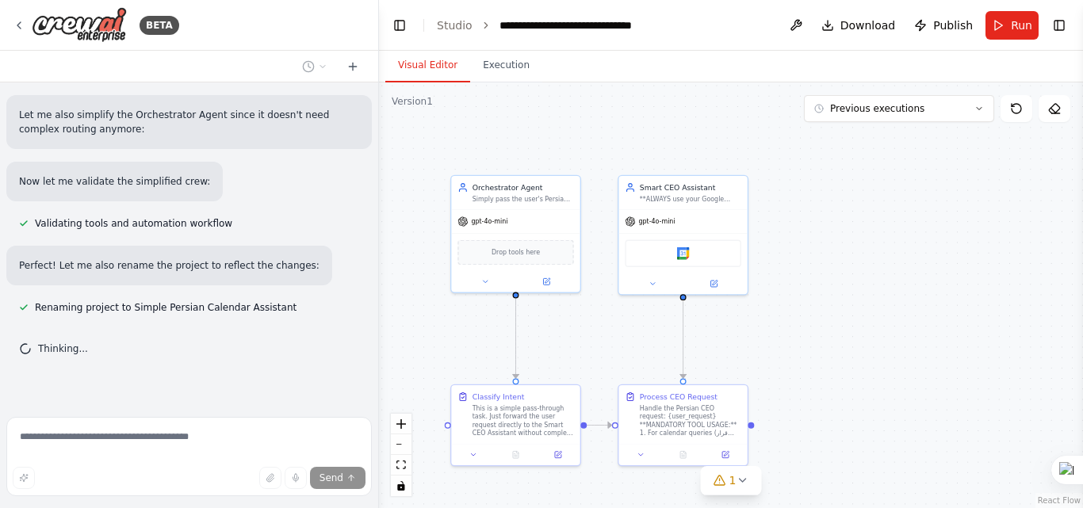
click at [316, 252] on div "Perfect! Let me also rename the project to reflect the changes:" at bounding box center [189, 266] width 366 height 40
click at [272, 301] on div "Renaming project to Simple Persian Calendar Assistant" at bounding box center [157, 307] width 303 height 19
click at [47, 359] on div "Thinking..." at bounding box center [189, 349] width 366 height 38
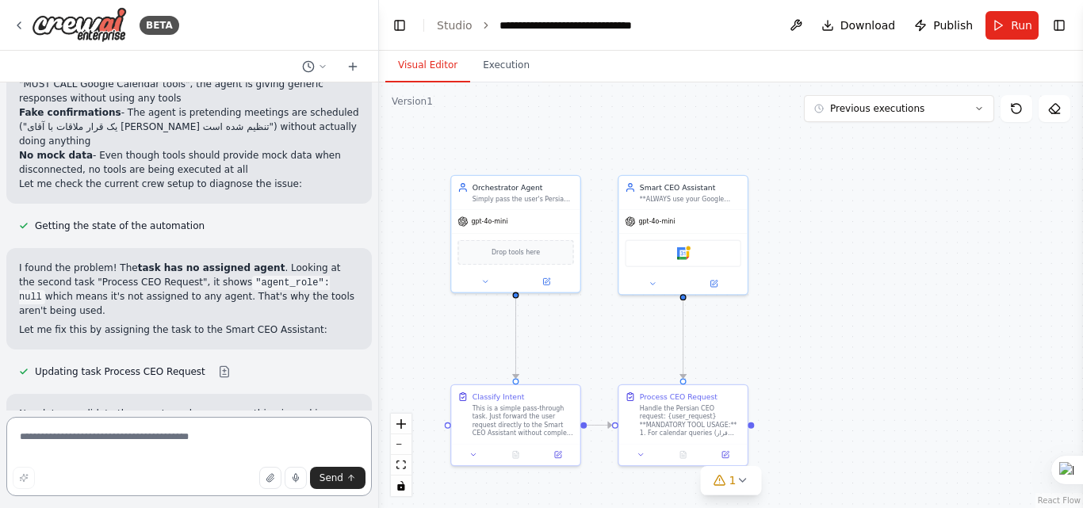
scroll to position [19631, 0]
